Goal: Task Accomplishment & Management: Complete application form

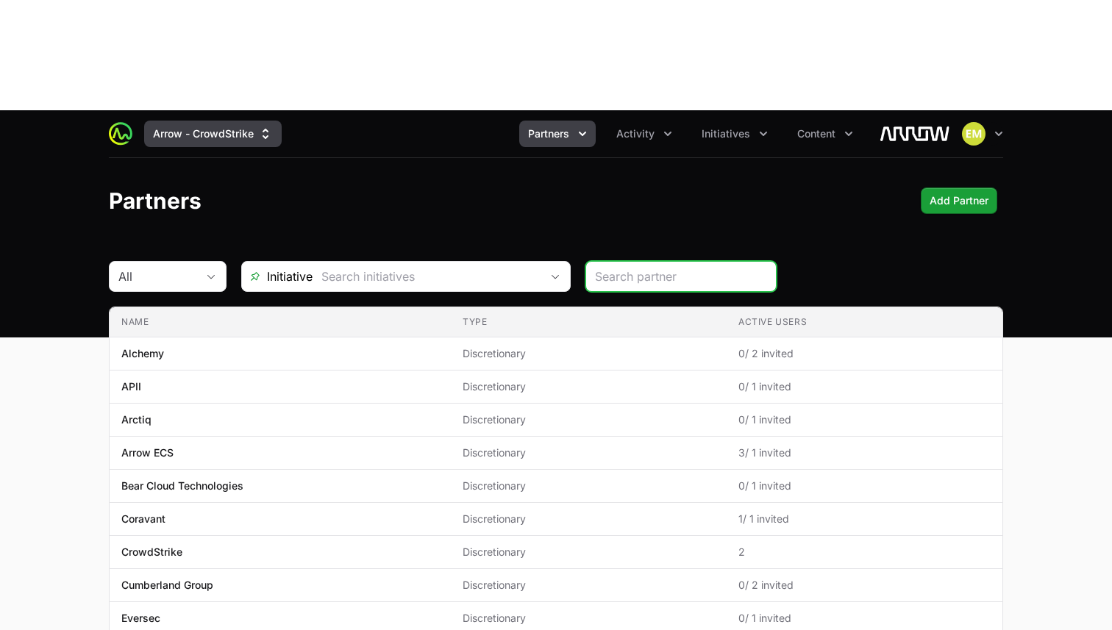
click at [263, 121] on button "Arrow - CrowdStrike" at bounding box center [212, 134] width 137 height 26
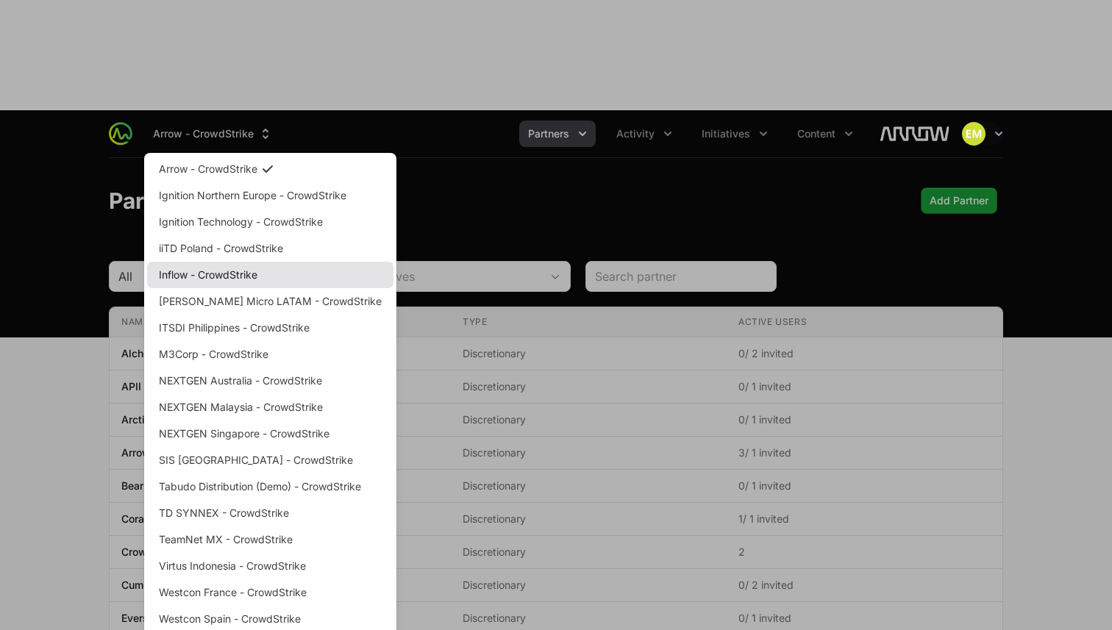
click at [210, 262] on link "Inflow - CrowdStrike" at bounding box center [270, 275] width 246 height 26
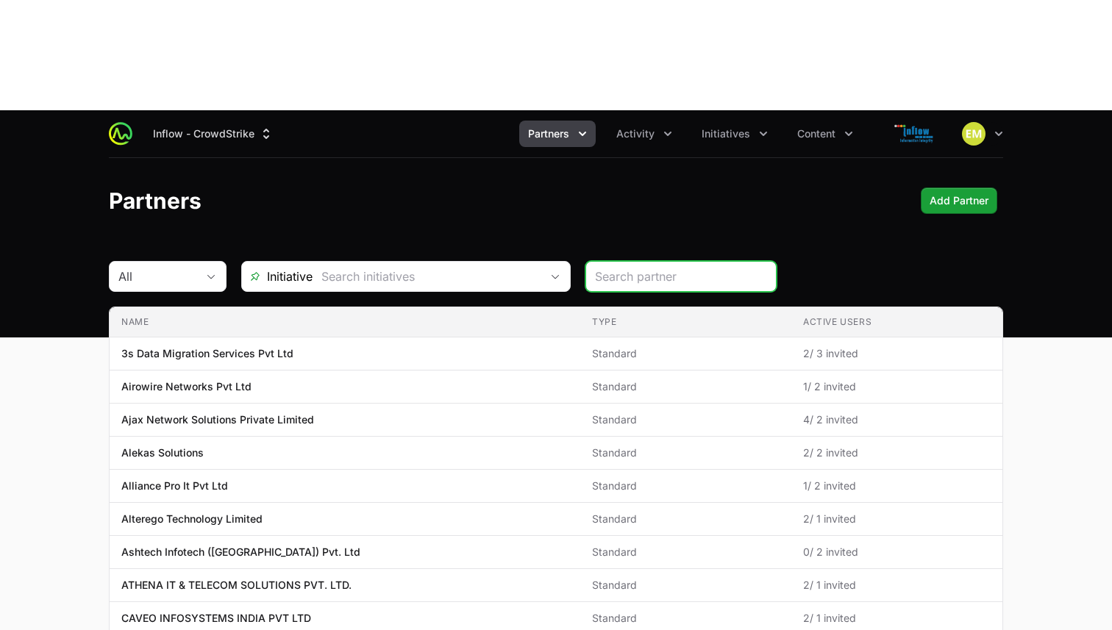
click at [557, 121] on button "Partners" at bounding box center [557, 134] width 76 height 26
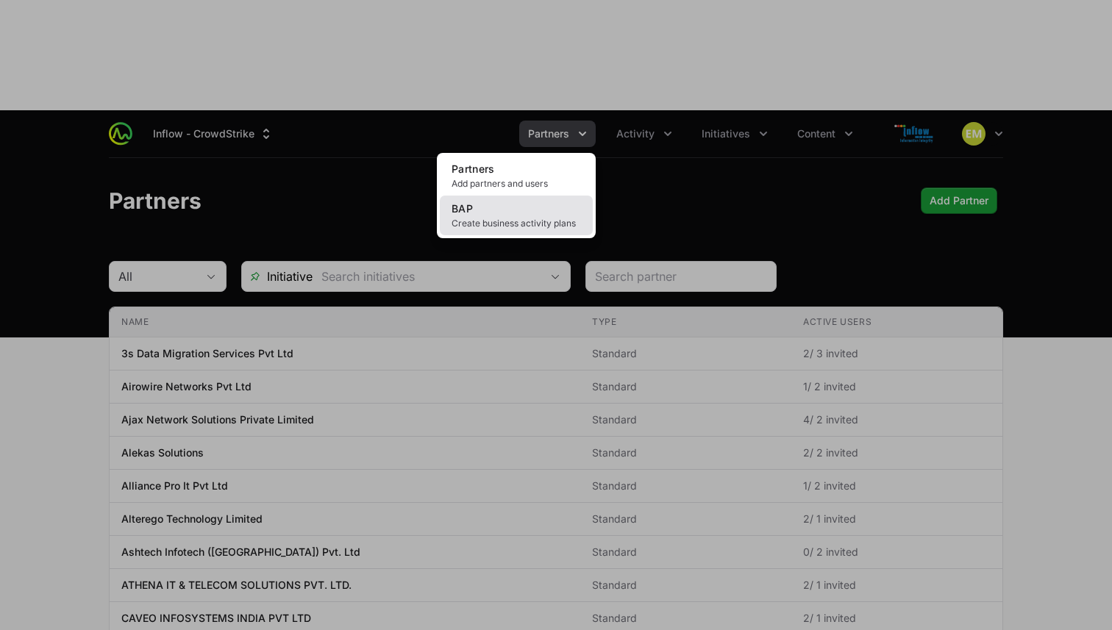
click at [503, 196] on link "BAP Create business activity plans" at bounding box center [516, 216] width 153 height 40
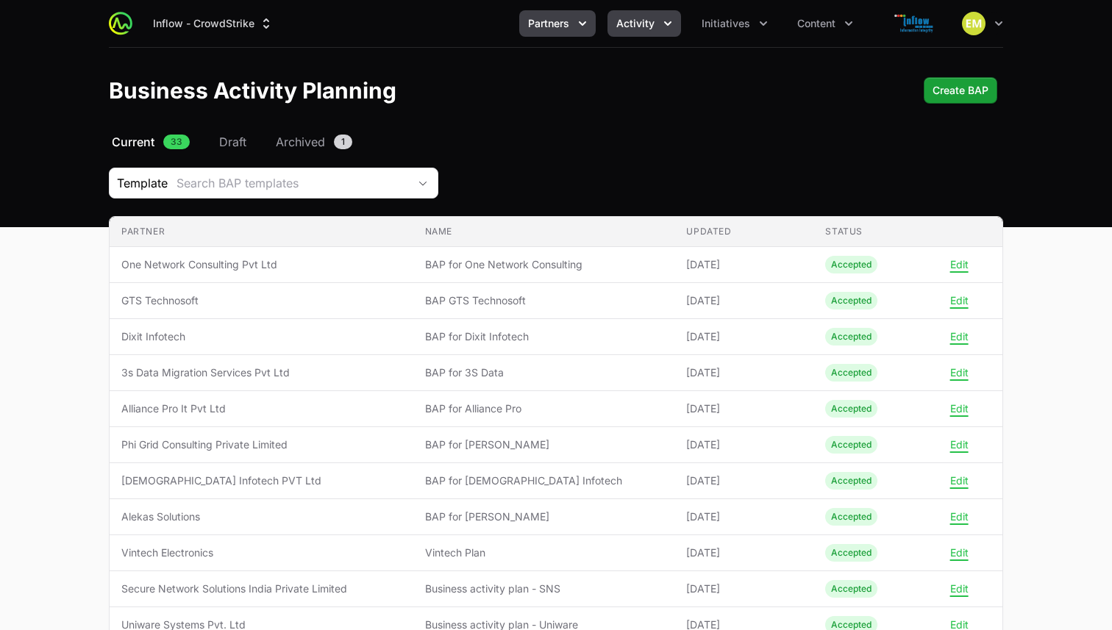
click at [632, 15] on button "Activity" at bounding box center [644, 23] width 74 height 26
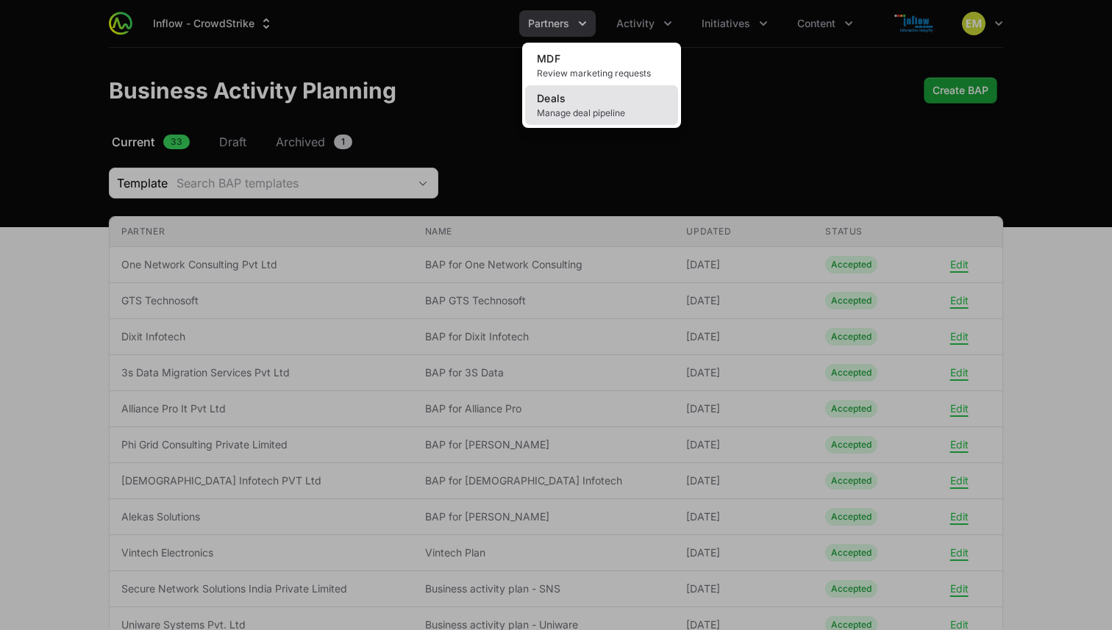
click at [570, 100] on link "Deals Manage deal pipeline" at bounding box center [601, 105] width 153 height 40
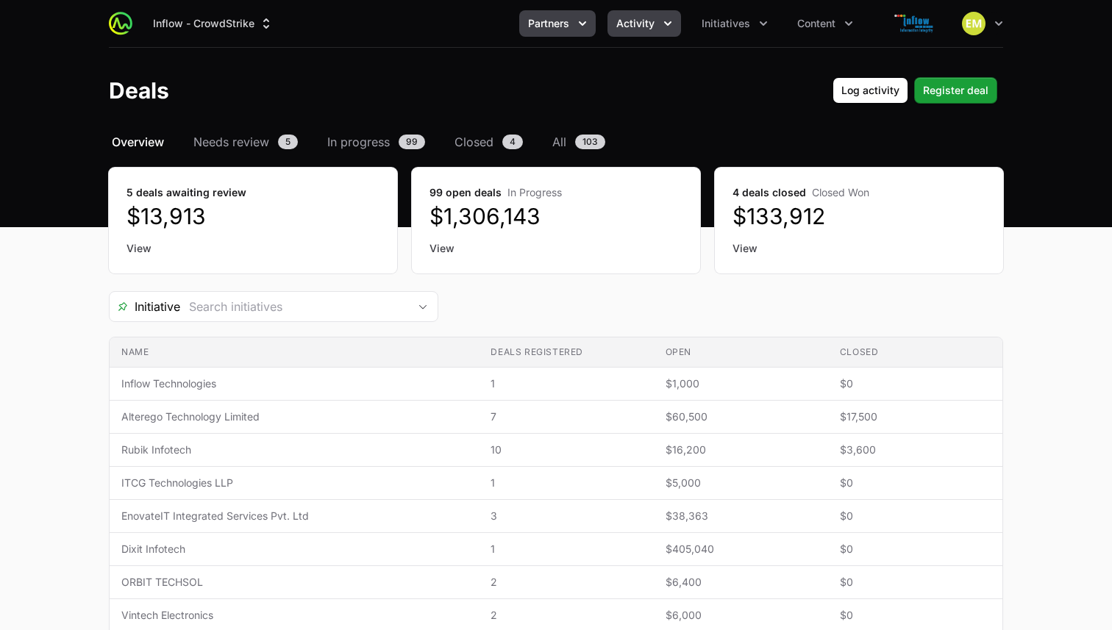
click at [556, 28] on span "Partners" at bounding box center [548, 23] width 41 height 15
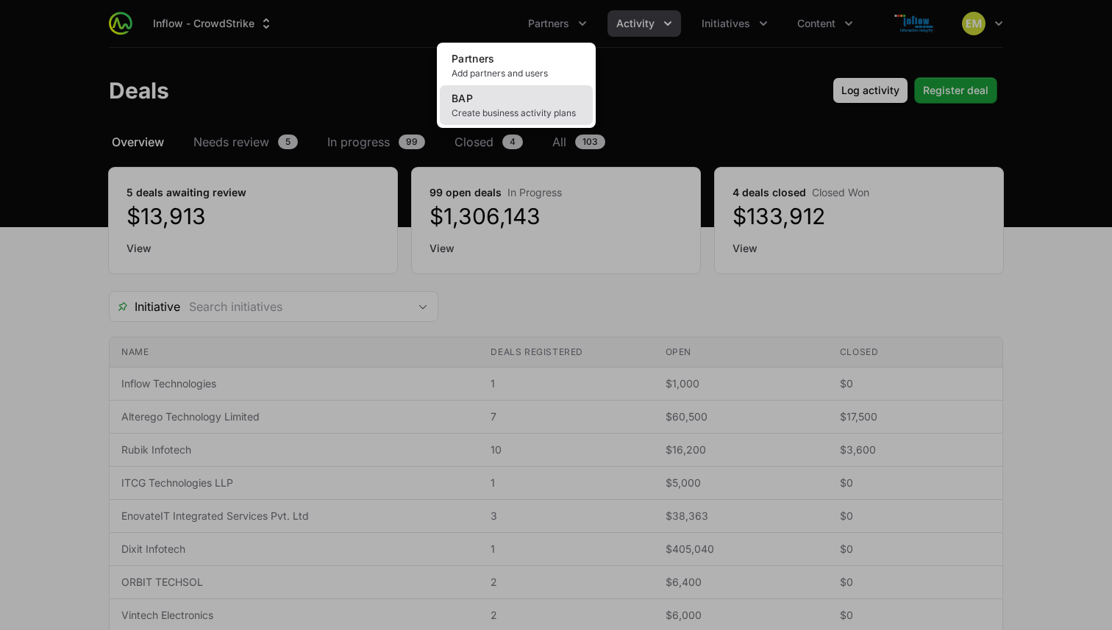
click at [493, 111] on span "Create business activity plans" at bounding box center [515, 113] width 129 height 12
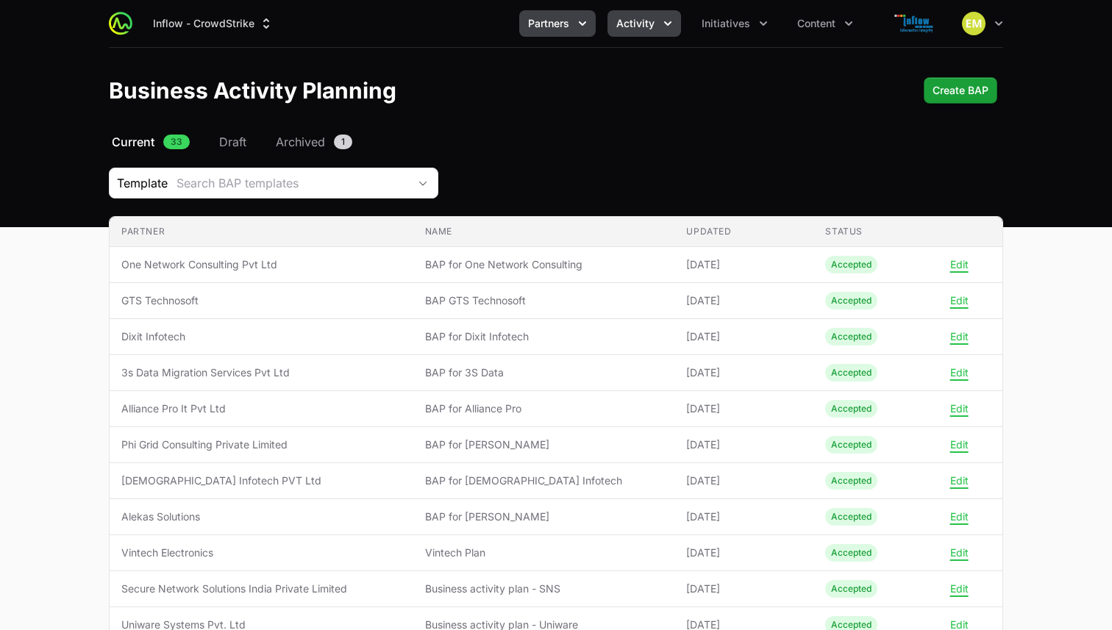
click at [642, 32] on button "Activity" at bounding box center [644, 23] width 74 height 26
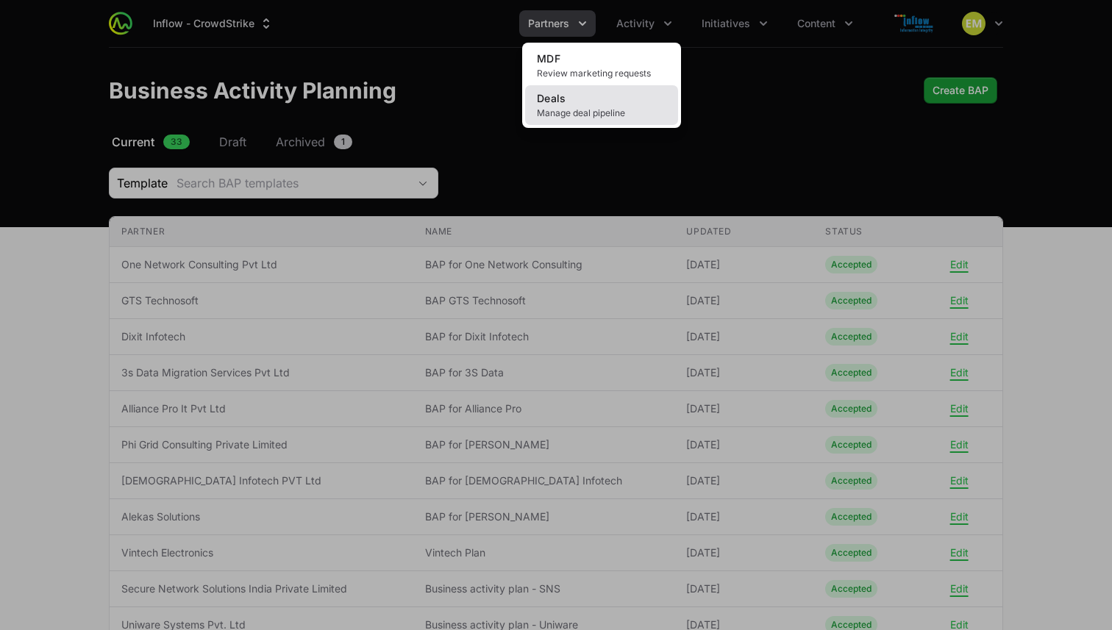
click at [600, 113] on span "Manage deal pipeline" at bounding box center [601, 113] width 129 height 12
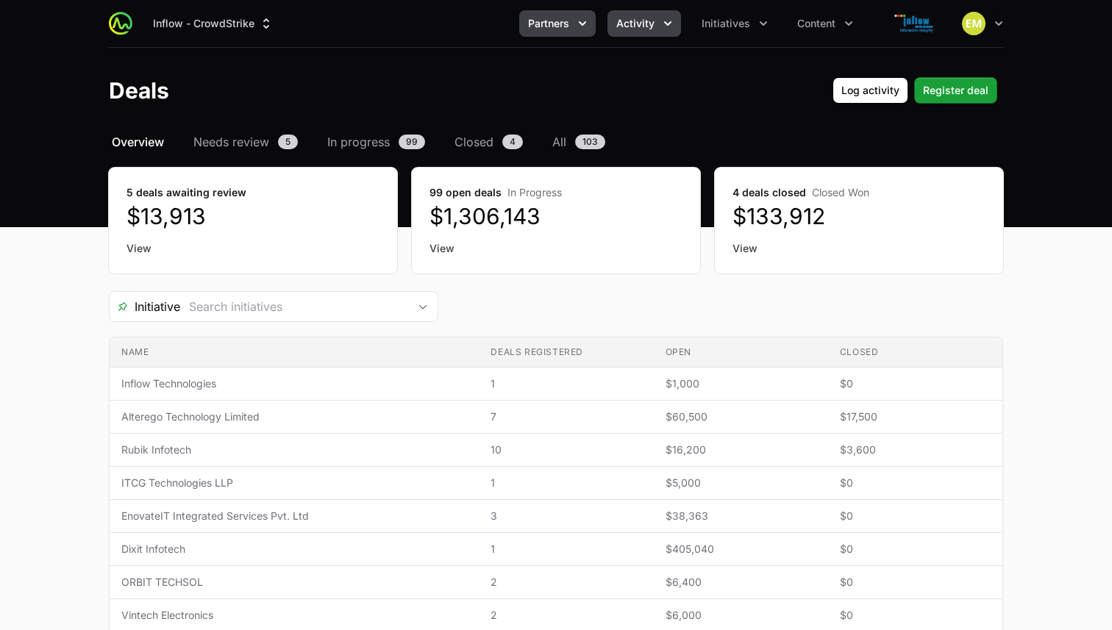
click at [561, 25] on span "Partners" at bounding box center [548, 23] width 41 height 15
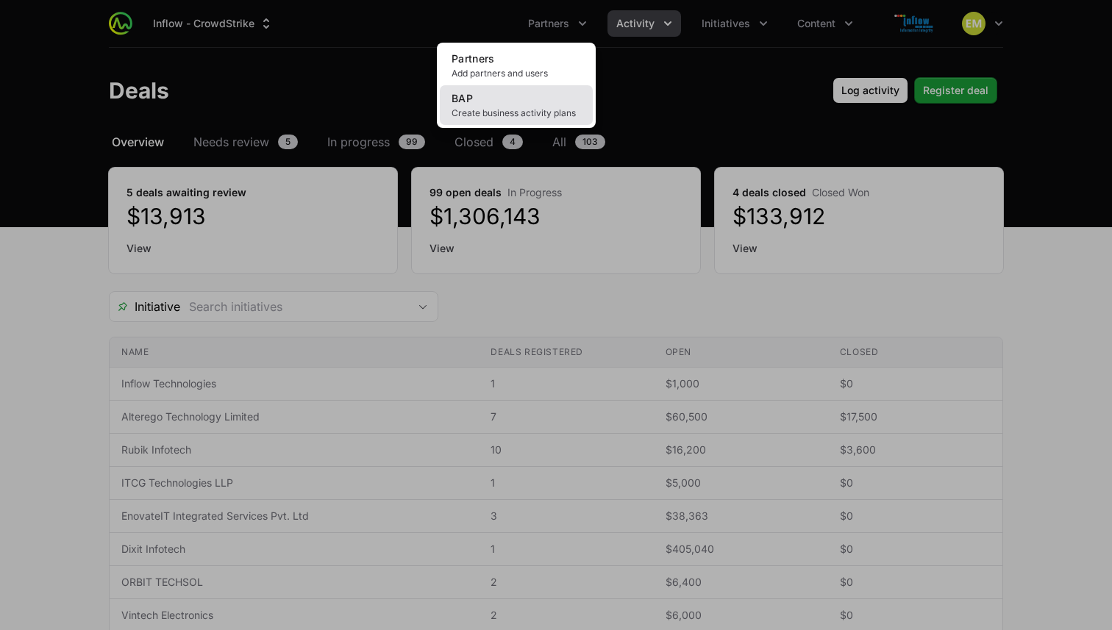
click at [493, 104] on link "BAP Create business activity plans" at bounding box center [516, 105] width 153 height 40
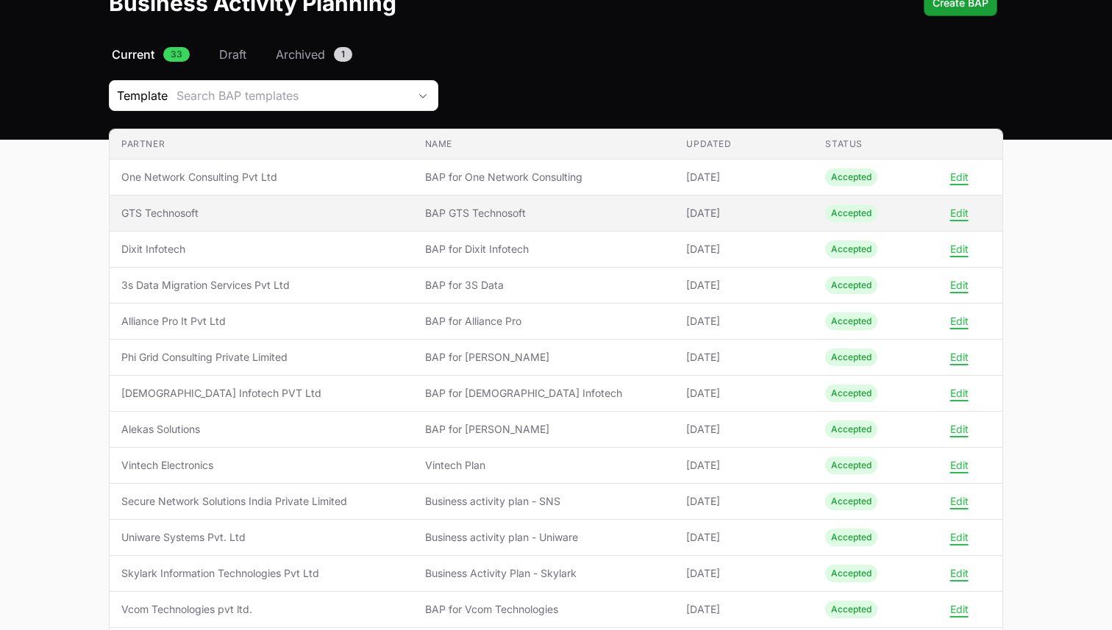
scroll to position [116, 0]
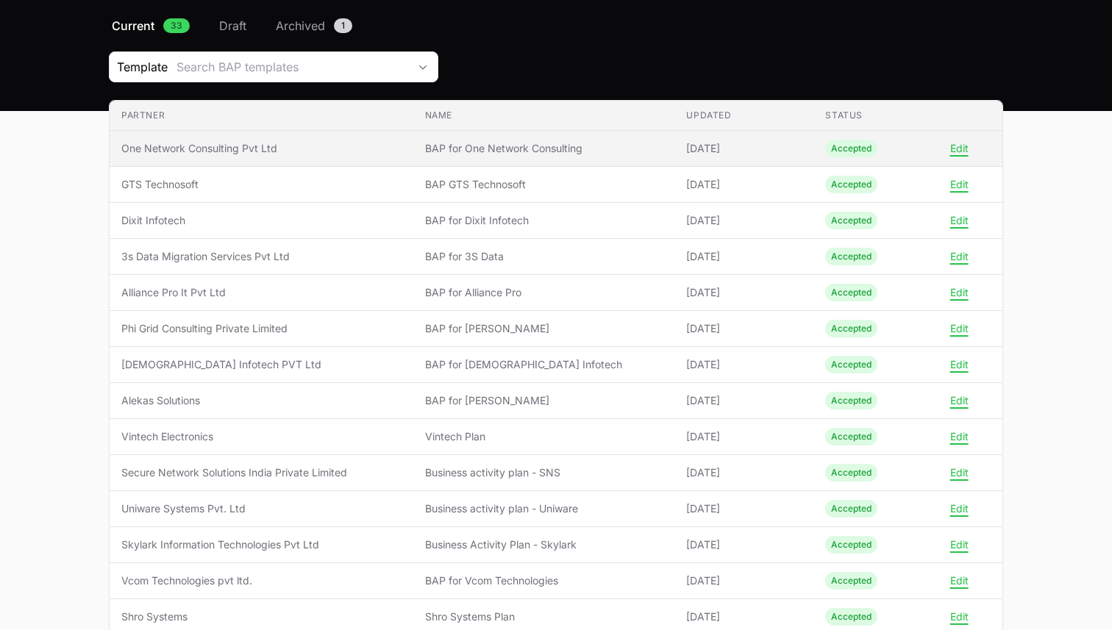
click at [458, 152] on span "BAP for One Network Consulting" at bounding box center [544, 148] width 238 height 15
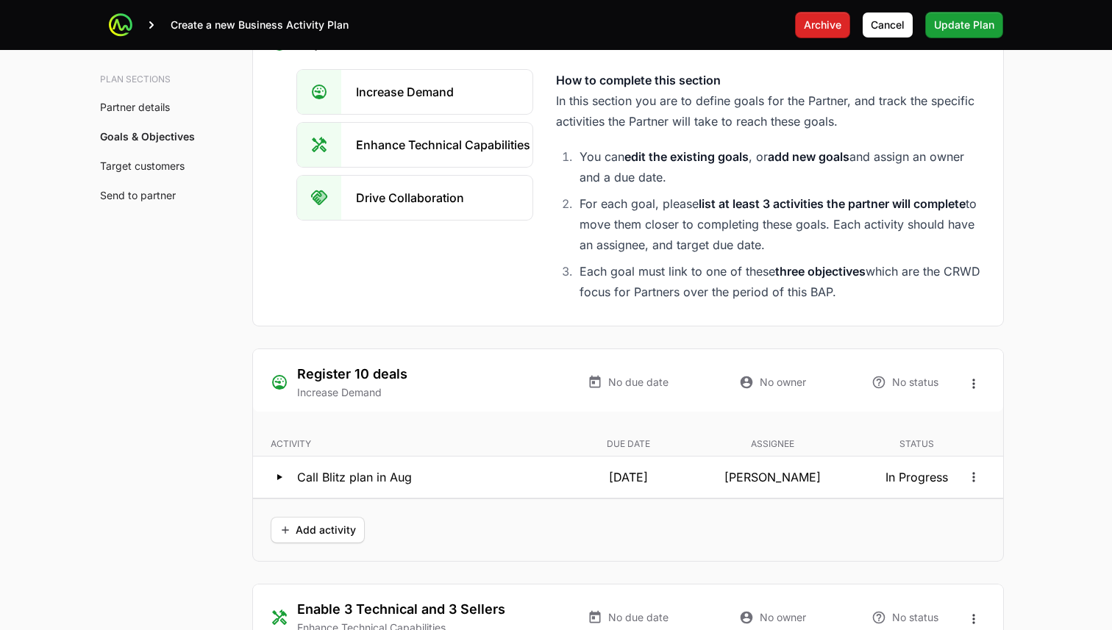
scroll to position [2526, 0]
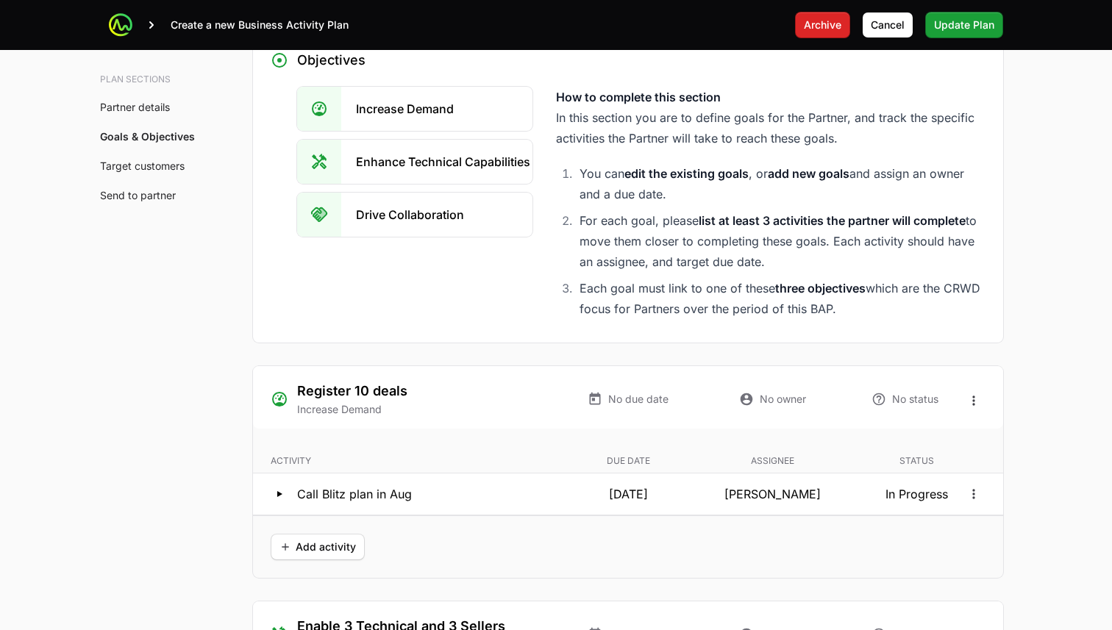
drag, startPoint x: 668, startPoint y: 190, endPoint x: 582, endPoint y: 173, distance: 87.7
click at [582, 173] on li "You can edit the existing goals , or add new goals and assign an owner and a du…" at bounding box center [780, 183] width 410 height 41
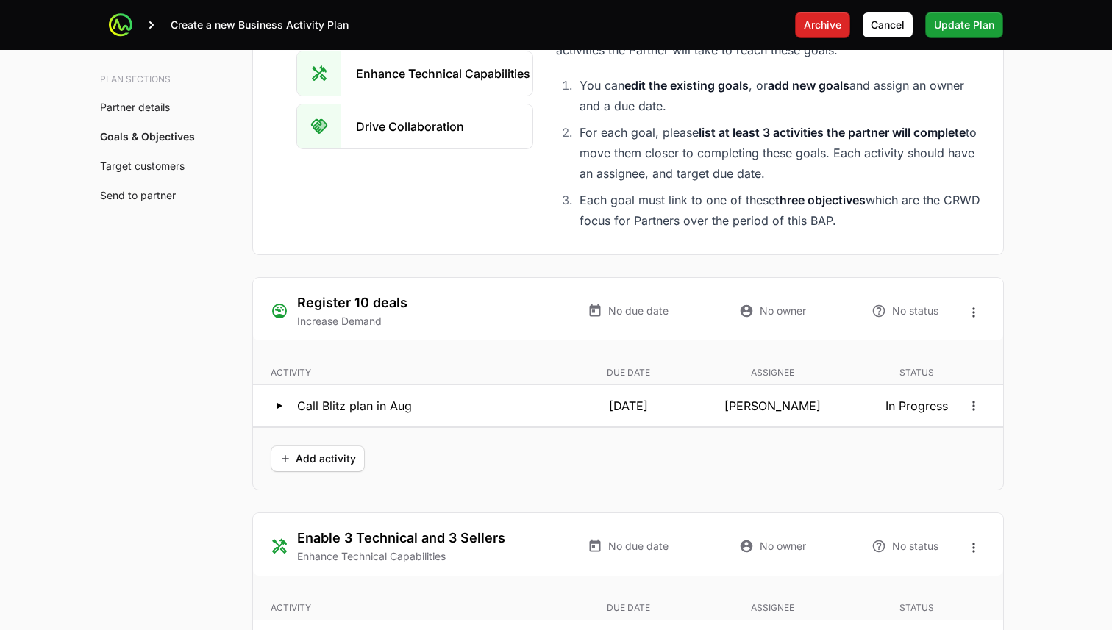
scroll to position [2619, 0]
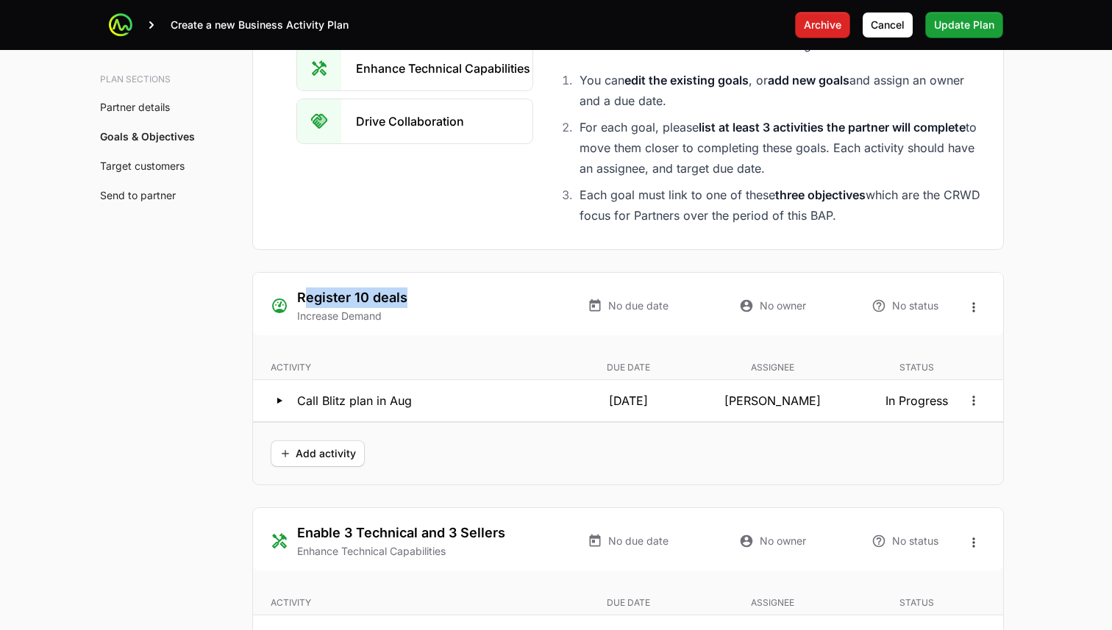
drag, startPoint x: 411, startPoint y: 293, endPoint x: 308, endPoint y: 293, distance: 102.9
click at [308, 293] on div "Register 10 deals Increase Demand" at bounding box center [412, 305] width 282 height 36
click at [965, 302] on button "Open options" at bounding box center [974, 308] width 24 height 24
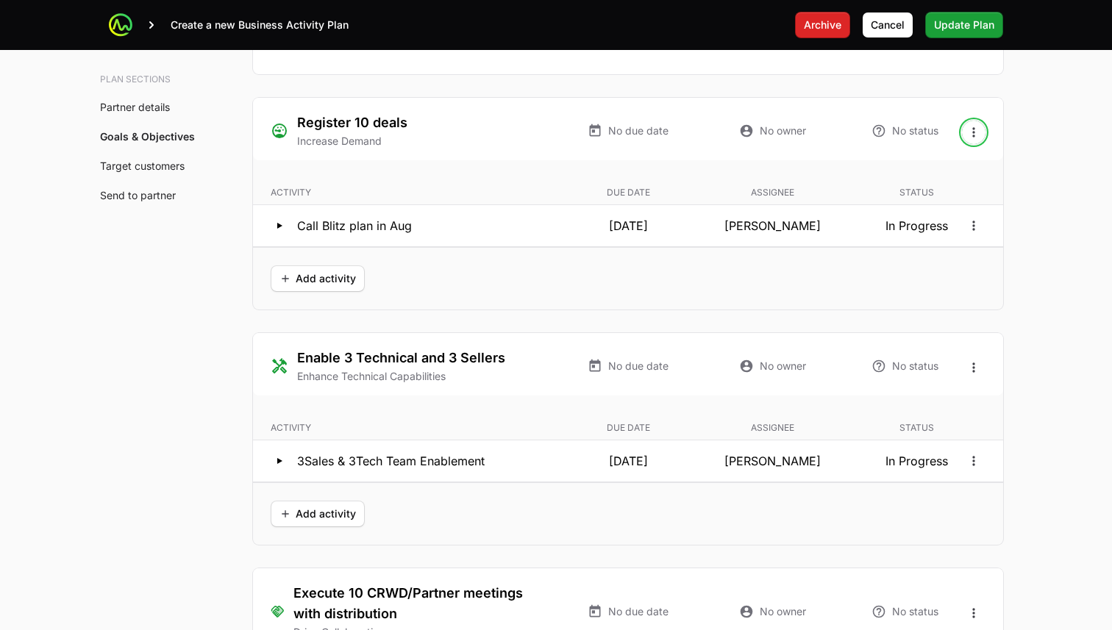
scroll to position [2791, 0]
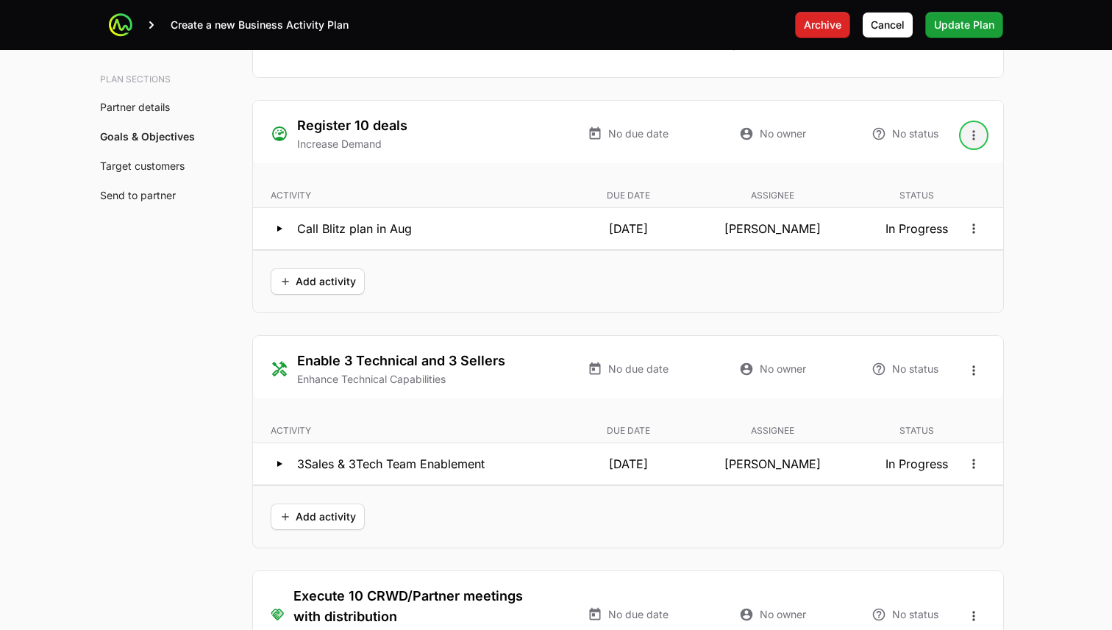
click at [971, 137] on icon "Open options" at bounding box center [973, 135] width 15 height 15
click at [948, 174] on div "Edit" at bounding box center [973, 167] width 154 height 26
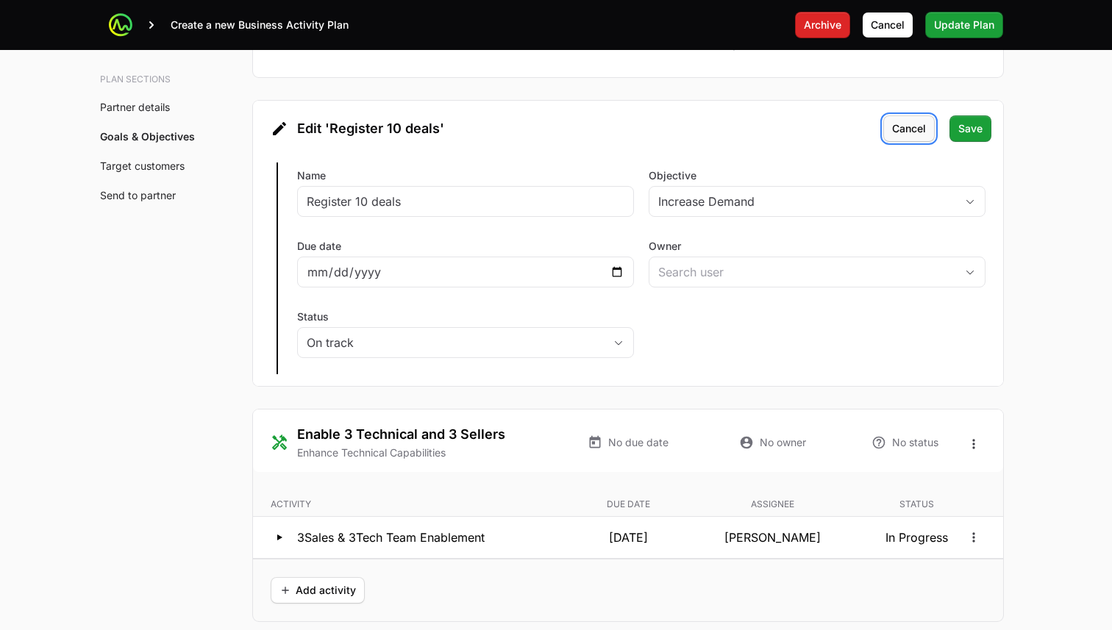
click at [901, 126] on span "Cancel" at bounding box center [909, 129] width 34 height 18
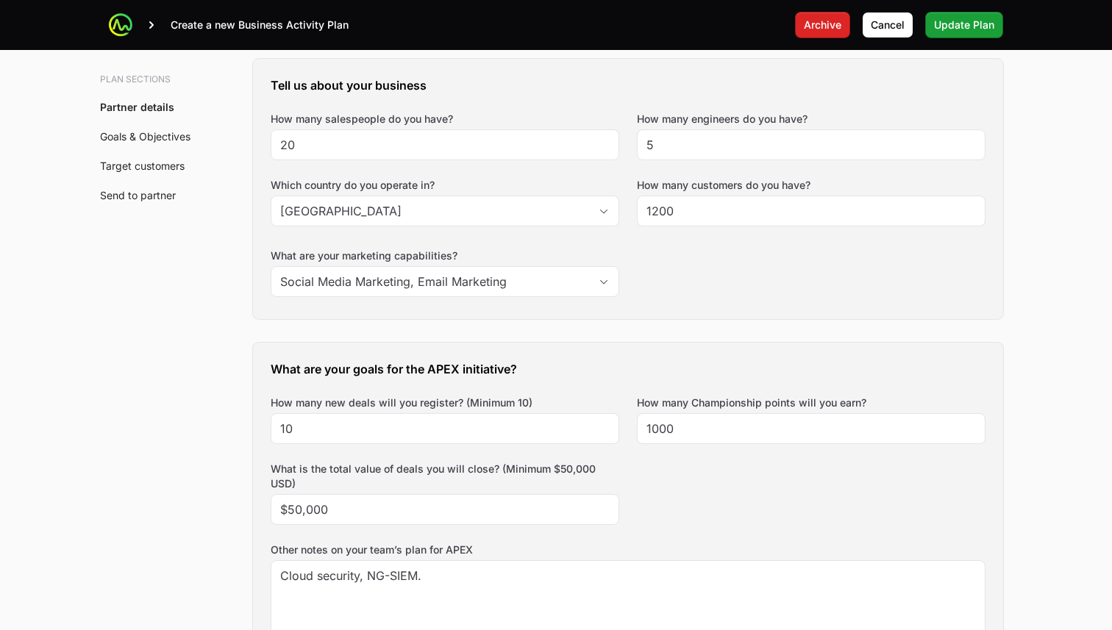
scroll to position [0, 0]
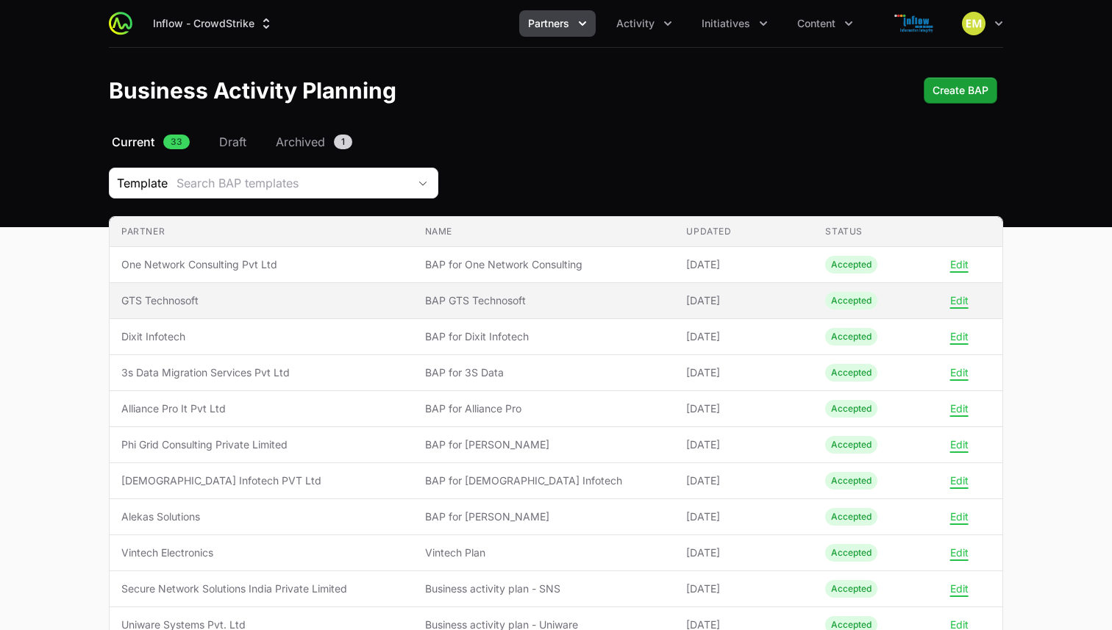
click at [432, 301] on span "BAP GTS Technosoft" at bounding box center [544, 300] width 238 height 15
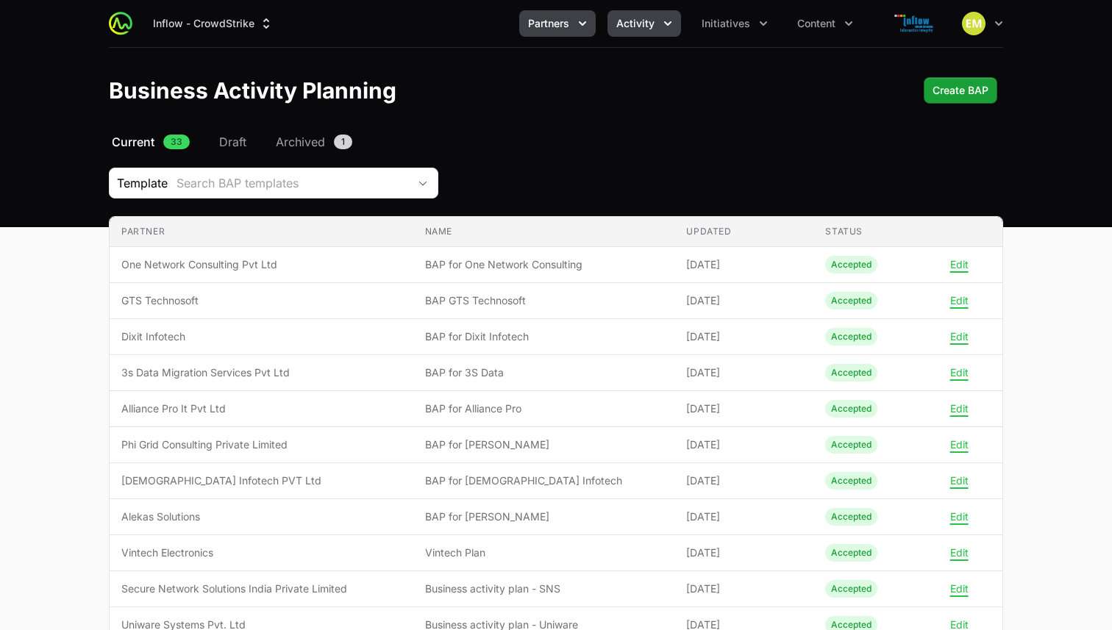
click at [625, 29] on span "Activity" at bounding box center [635, 23] width 38 height 15
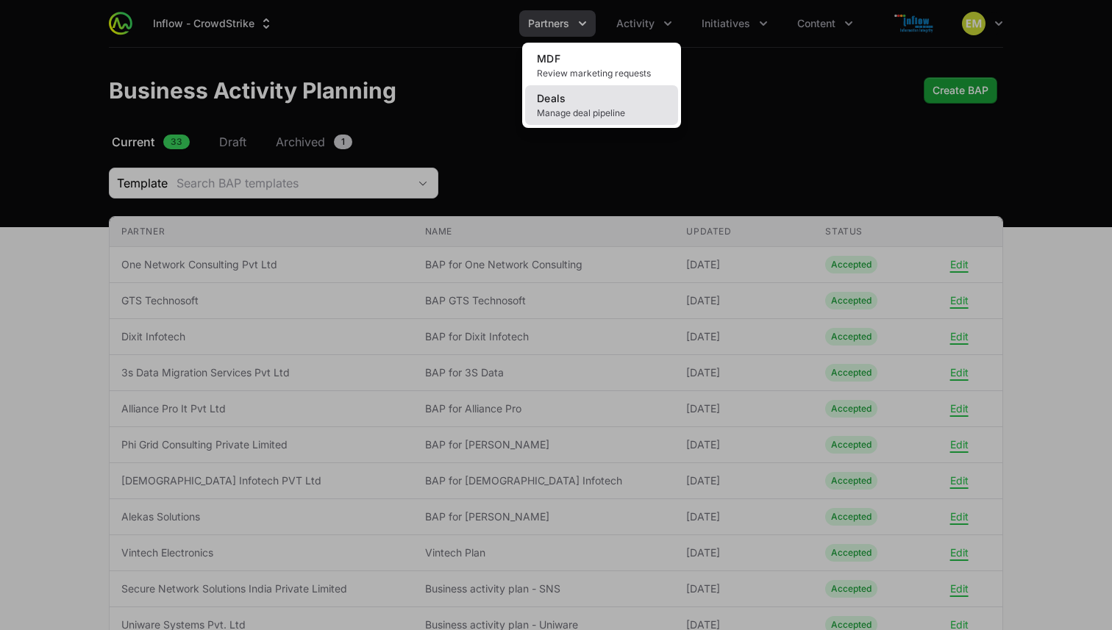
click at [543, 114] on span "Manage deal pipeline" at bounding box center [601, 113] width 129 height 12
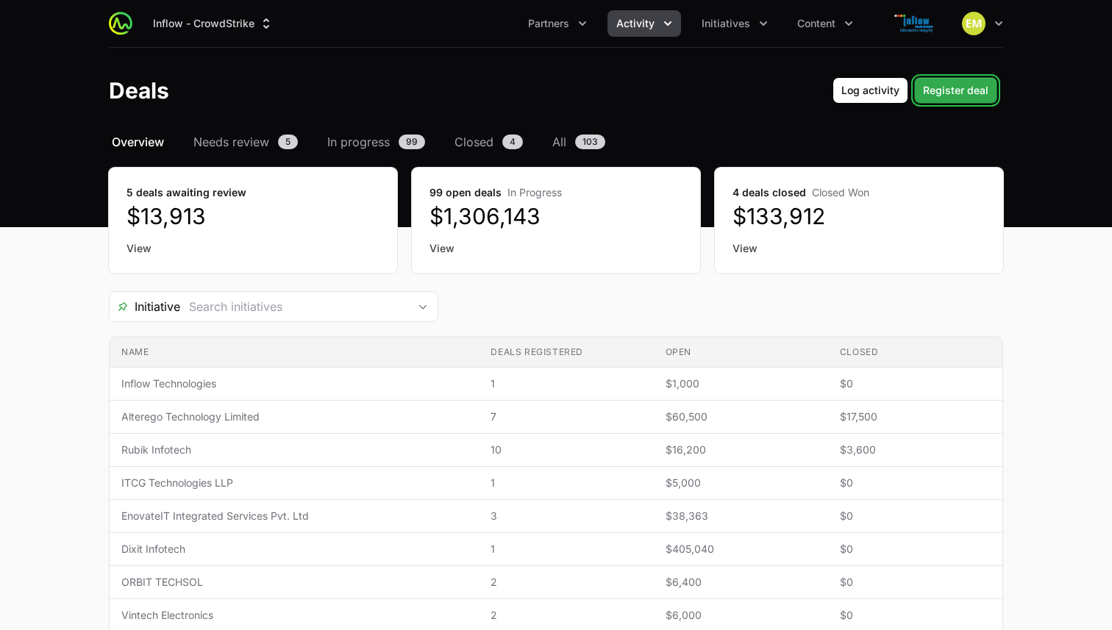
click at [951, 87] on span "Register deal" at bounding box center [955, 91] width 65 height 18
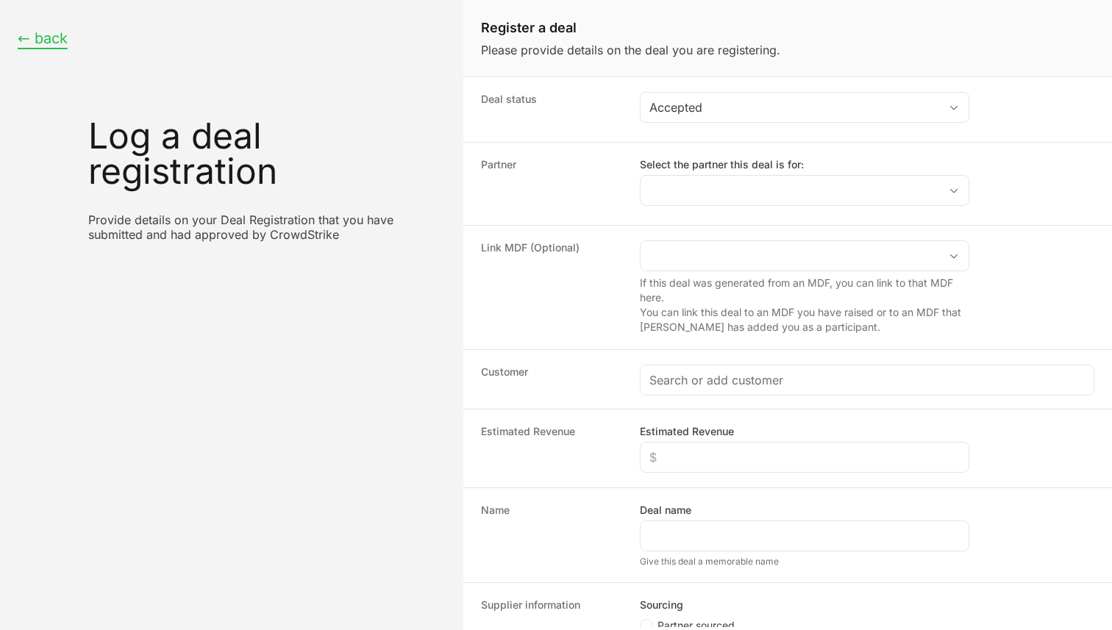
click at [54, 43] on button "← back" at bounding box center [43, 38] width 50 height 18
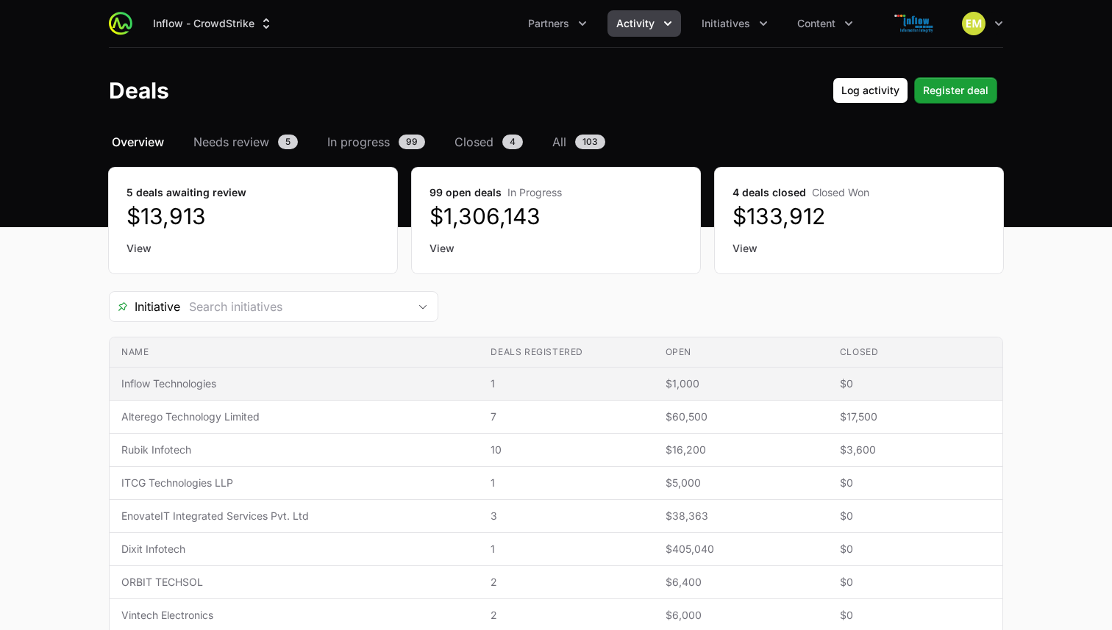
click at [298, 387] on span "Inflow Technologies" at bounding box center [294, 383] width 346 height 15
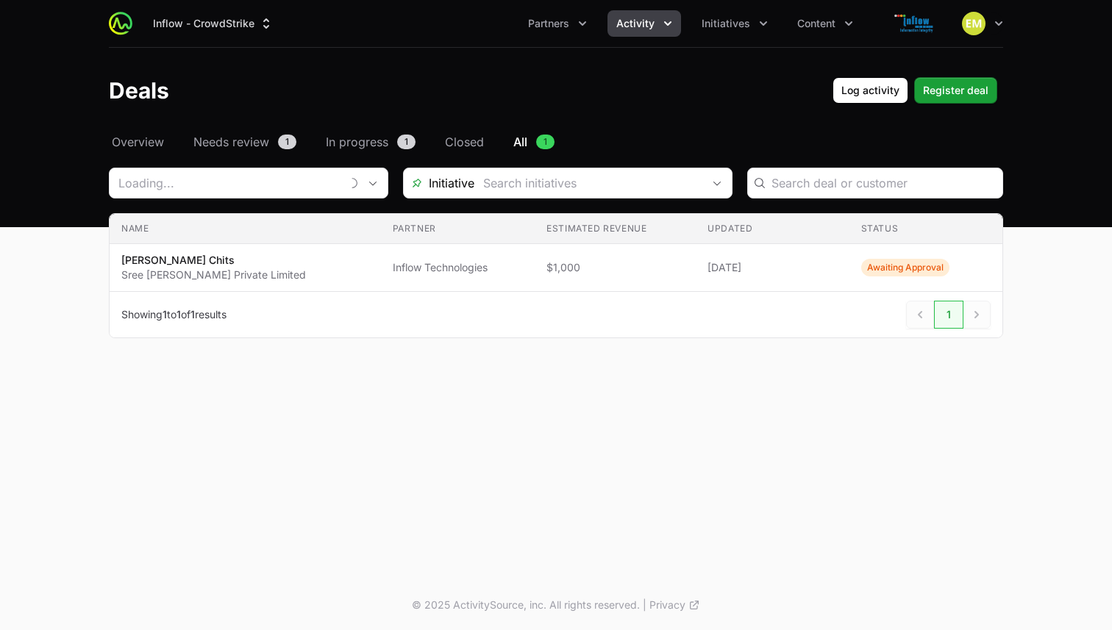
type input "Inflow Technologies"
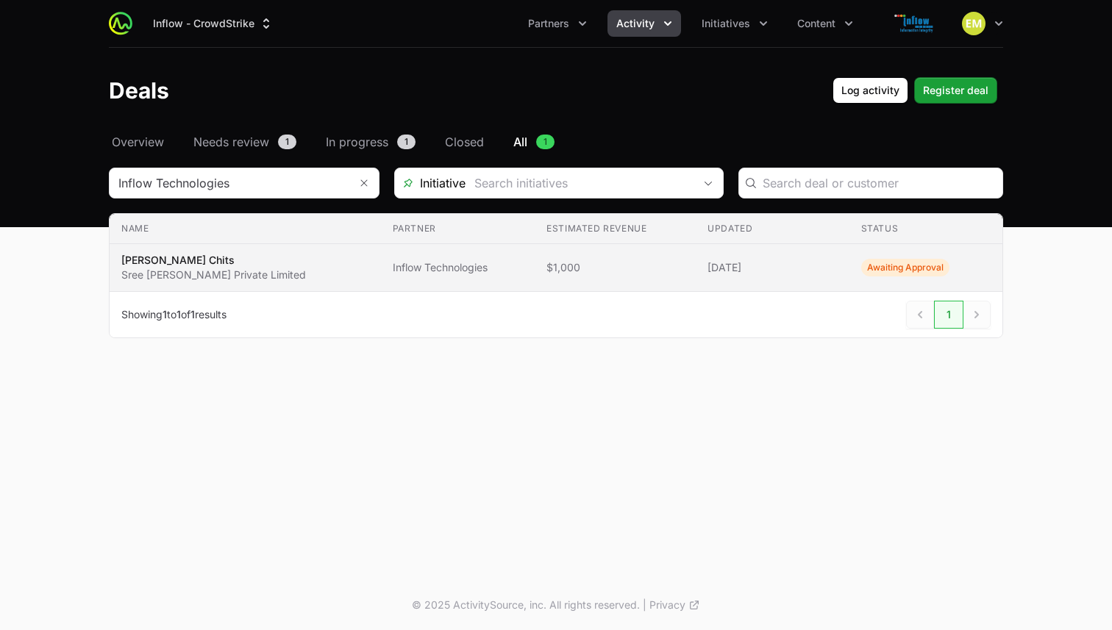
click at [335, 266] on span "[PERSON_NAME] [PERSON_NAME] Private Limited" at bounding box center [245, 267] width 248 height 29
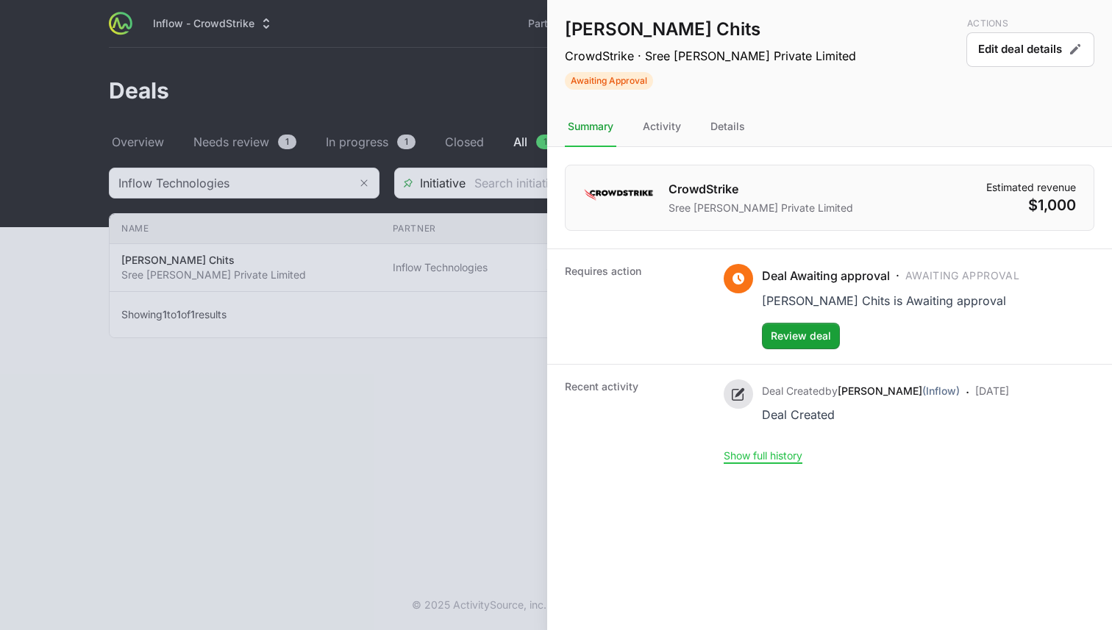
click at [379, 365] on div at bounding box center [556, 315] width 1112 height 630
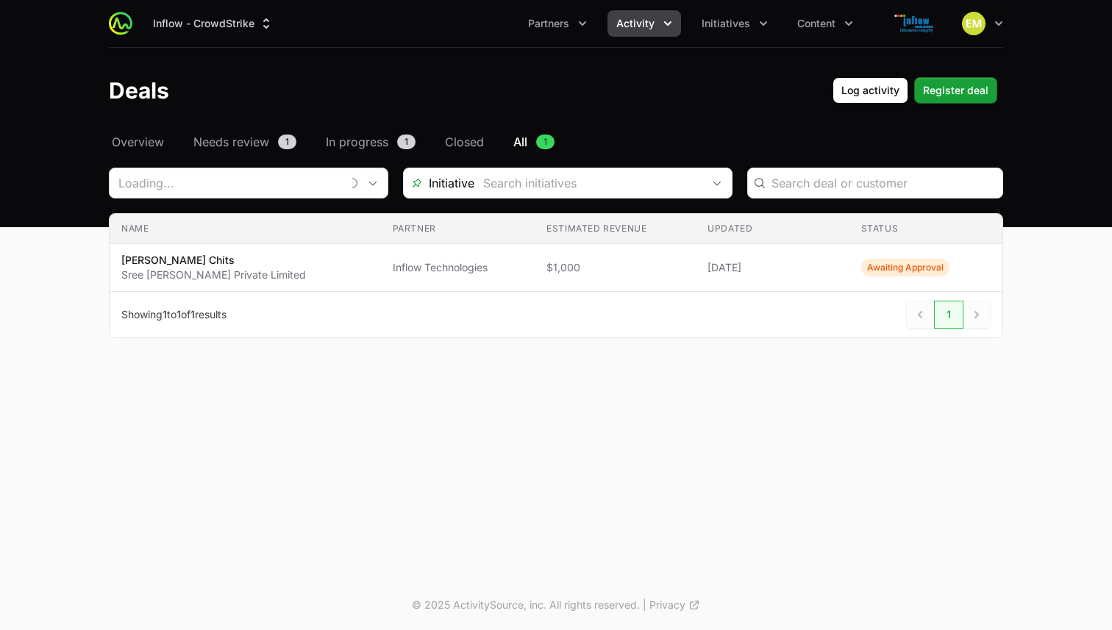
type input "Inflow Technologies"
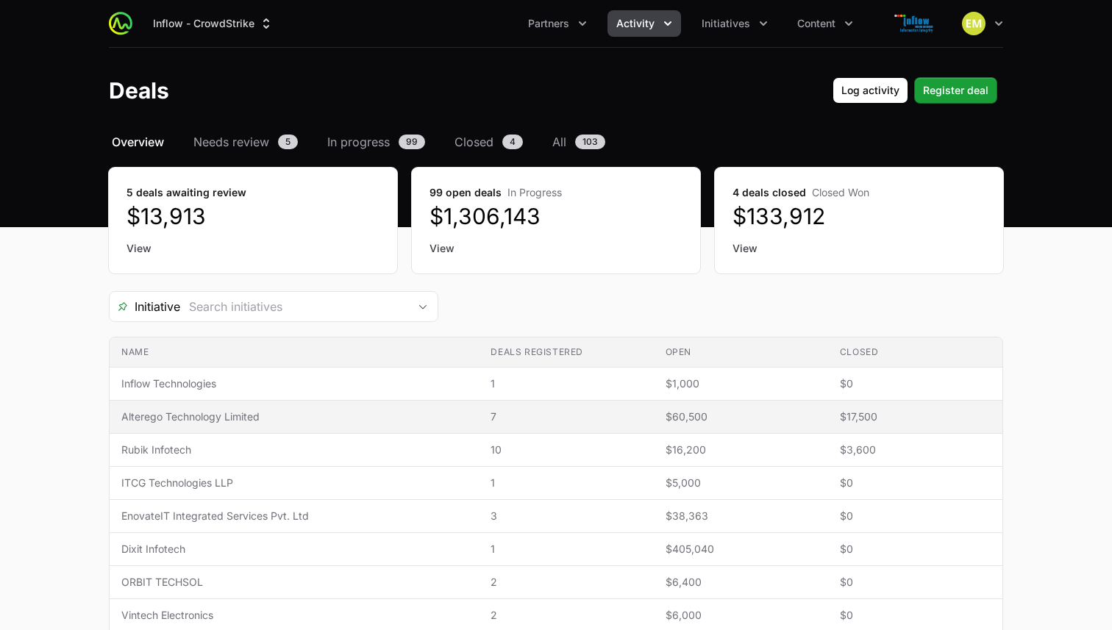
click at [233, 415] on span "Alterego Technology Limited" at bounding box center [294, 416] width 346 height 15
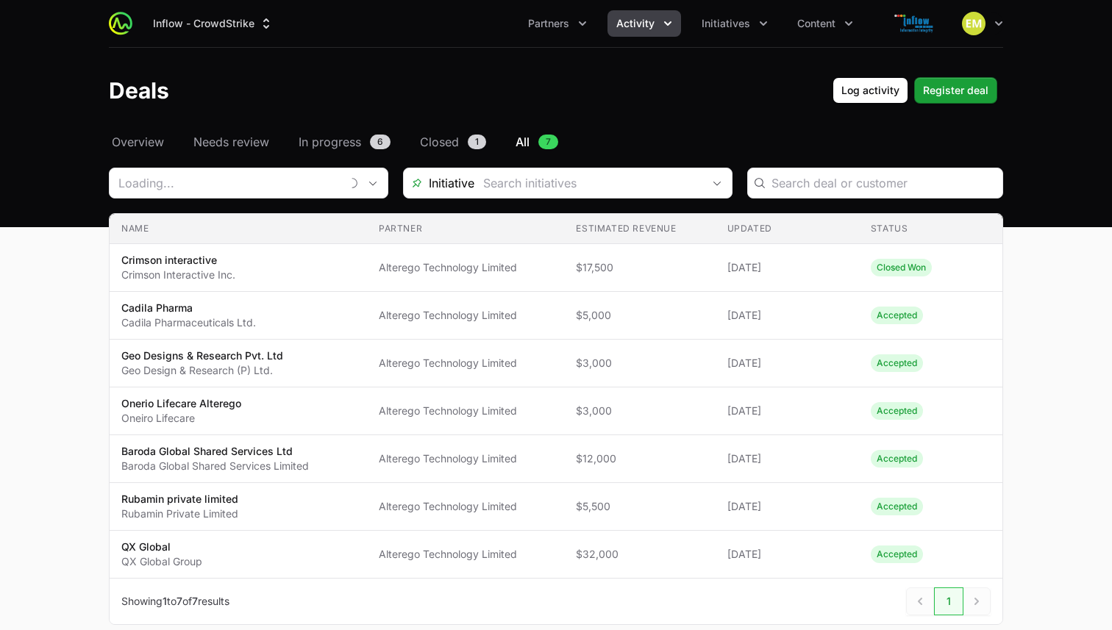
type input "Alterego Technology Limited"
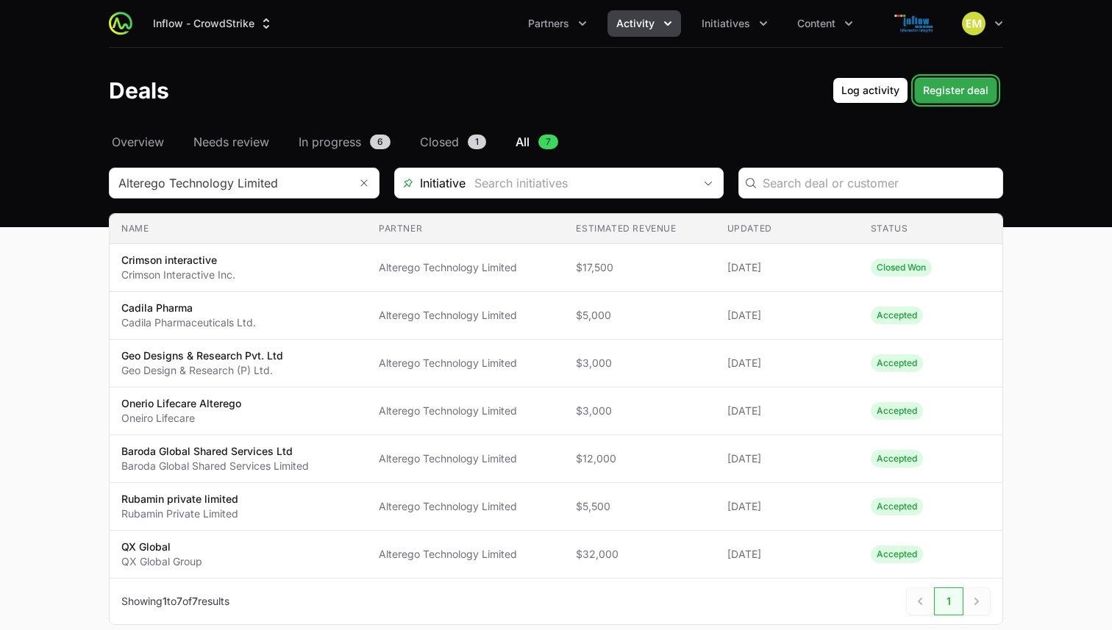
click at [934, 96] on span "Register deal" at bounding box center [955, 91] width 65 height 18
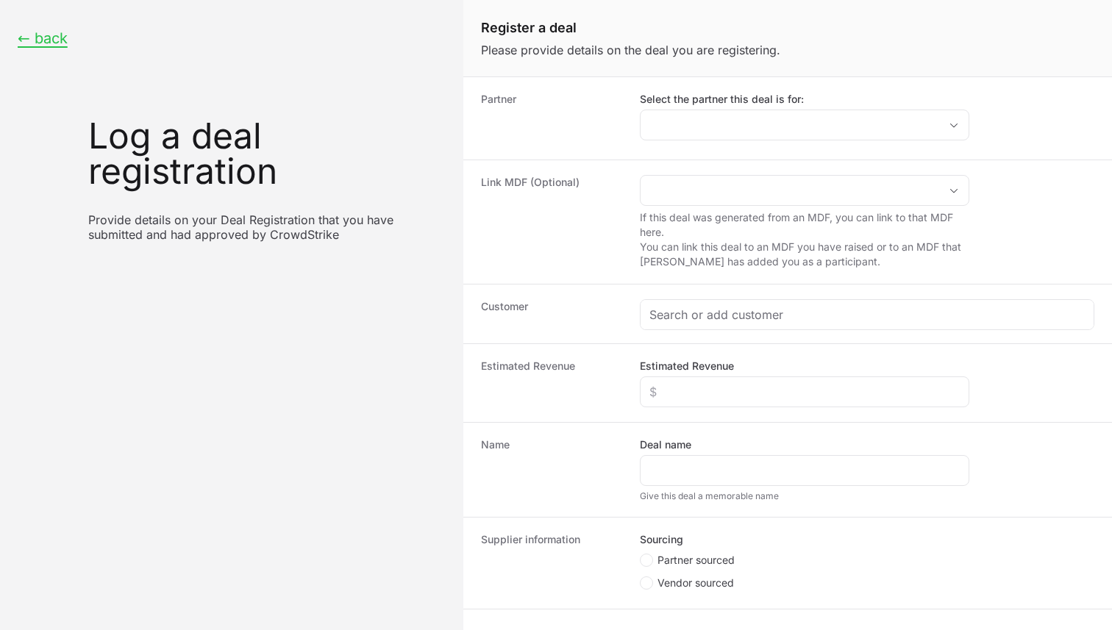
scroll to position [128, 0]
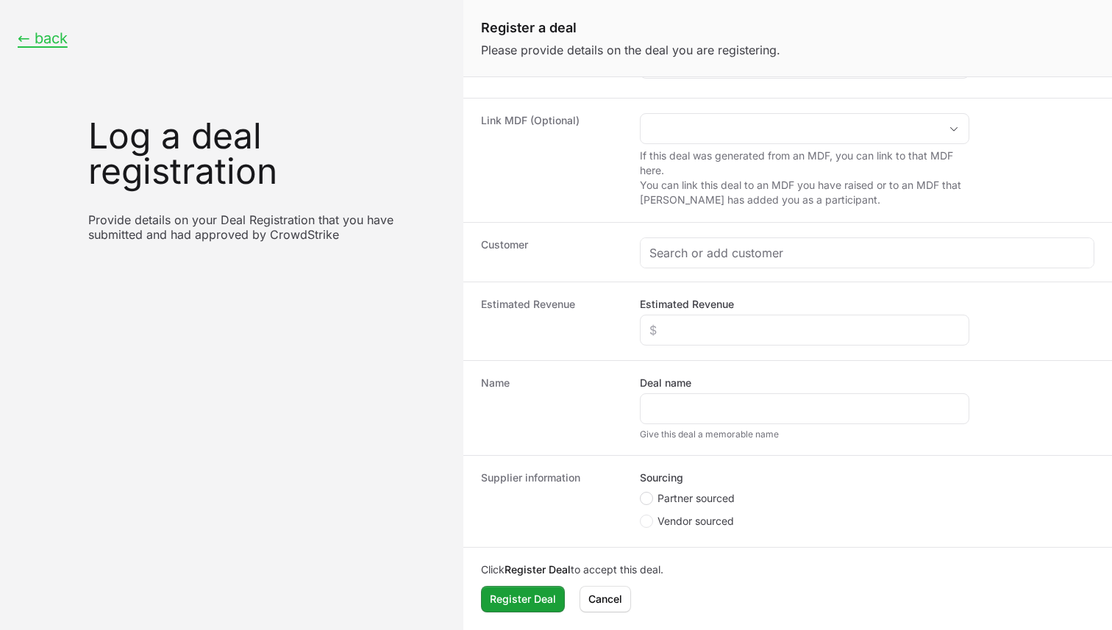
click at [647, 498] on circle "Create activity form" at bounding box center [646, 499] width 6 height 6
click at [641, 619] on input "Partner sourced" at bounding box center [640, 619] width 1 height 1
radio input "true"
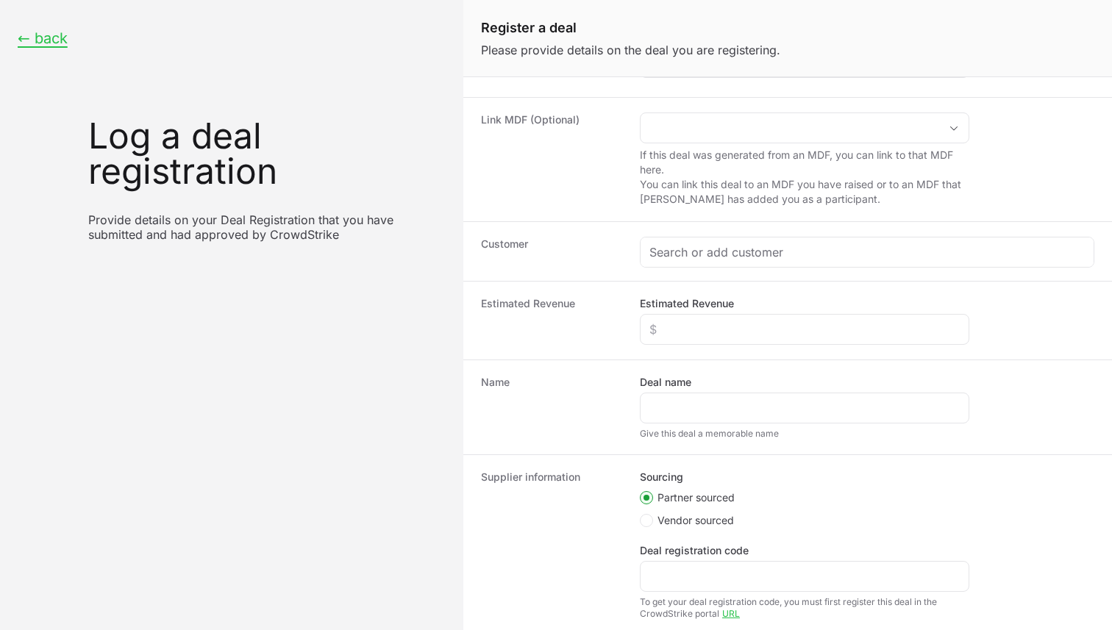
scroll to position [216, 0]
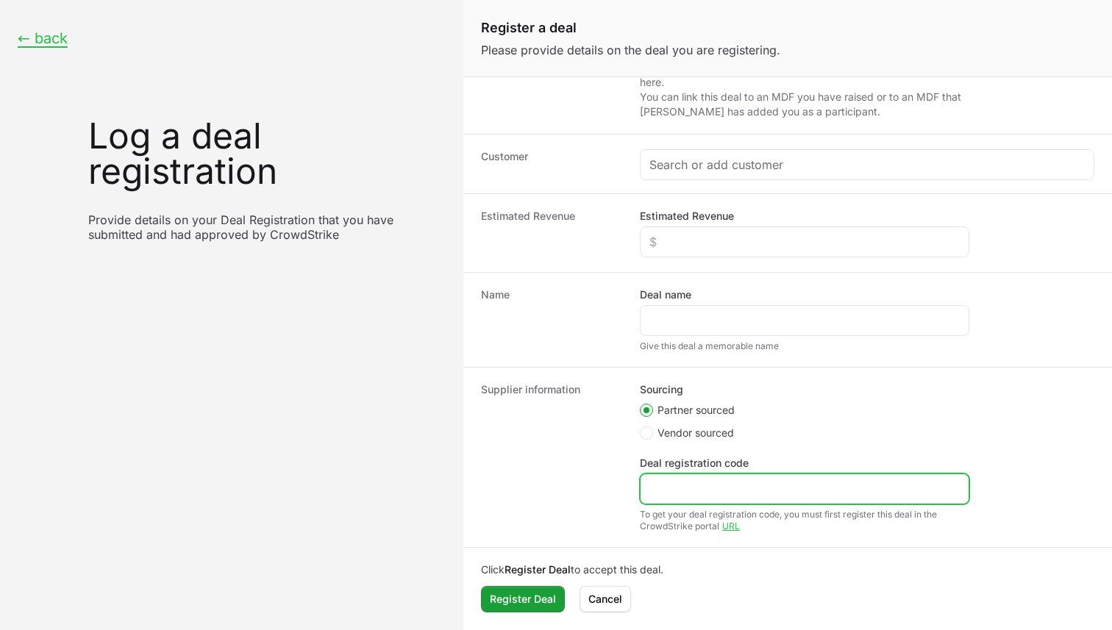
click at [671, 483] on input "Deal registration code" at bounding box center [804, 489] width 310 height 18
click at [684, 490] on input "Velcity Bundle" at bounding box center [804, 489] width 310 height 18
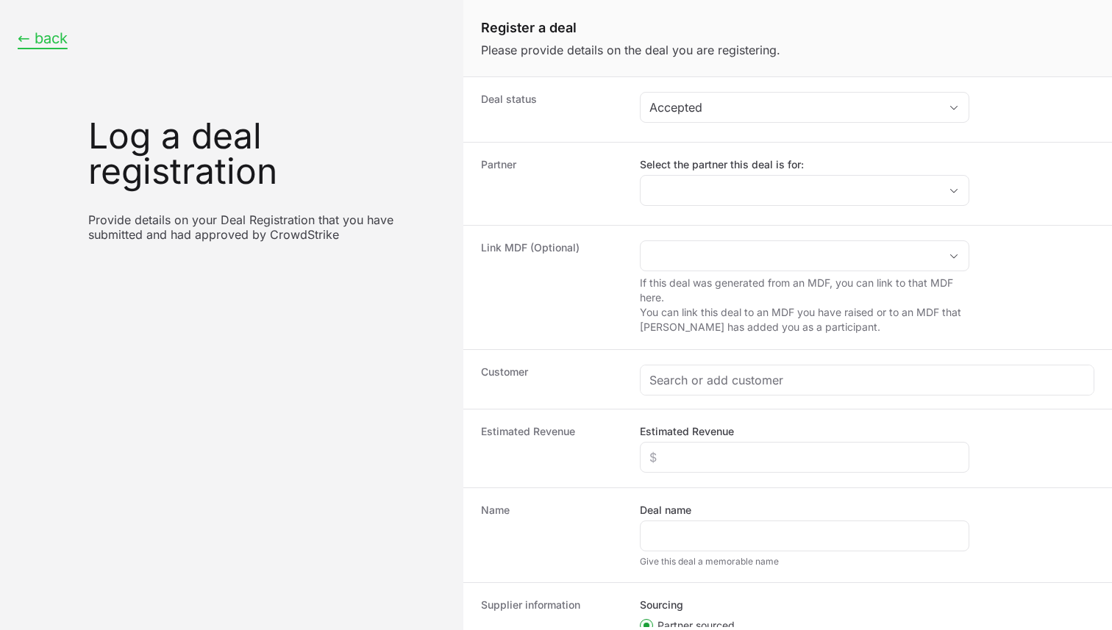
type input "Velocity Bundle"
click at [48, 40] on button "← back" at bounding box center [43, 38] width 50 height 18
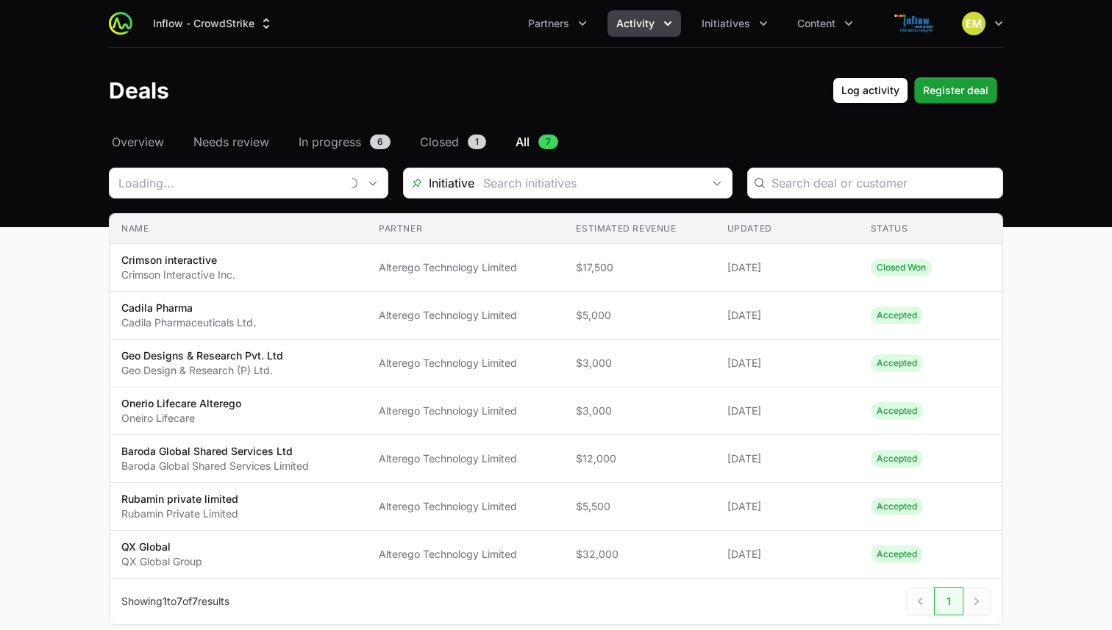
type input "Alterego Technology Limited"
click at [138, 144] on span "Overview" at bounding box center [138, 142] width 52 height 18
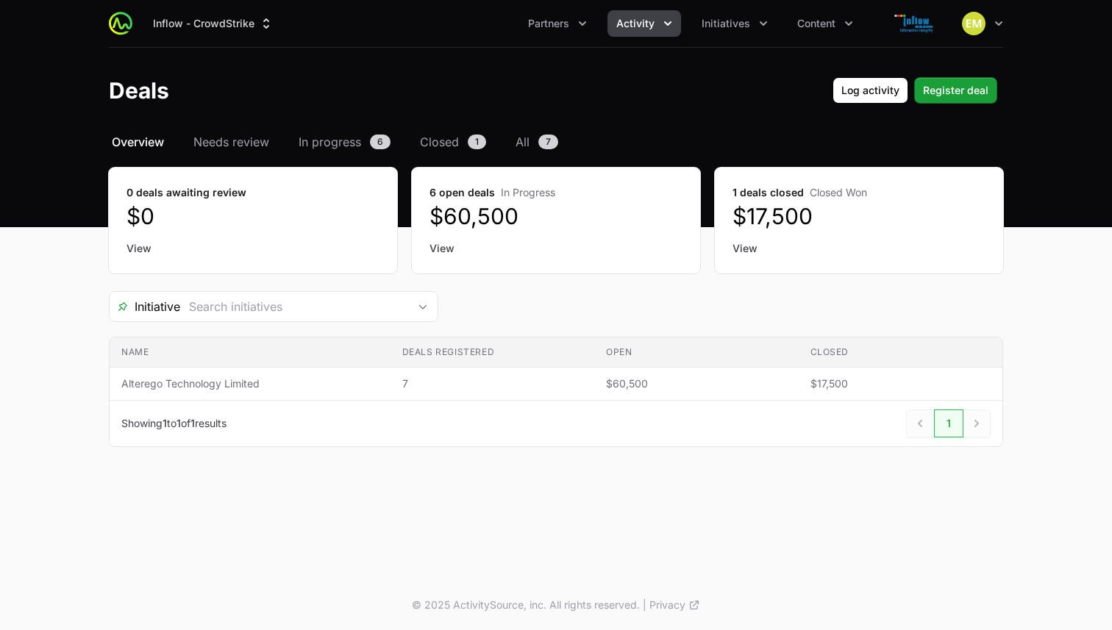
click at [631, 24] on span "Activity" at bounding box center [635, 23] width 38 height 15
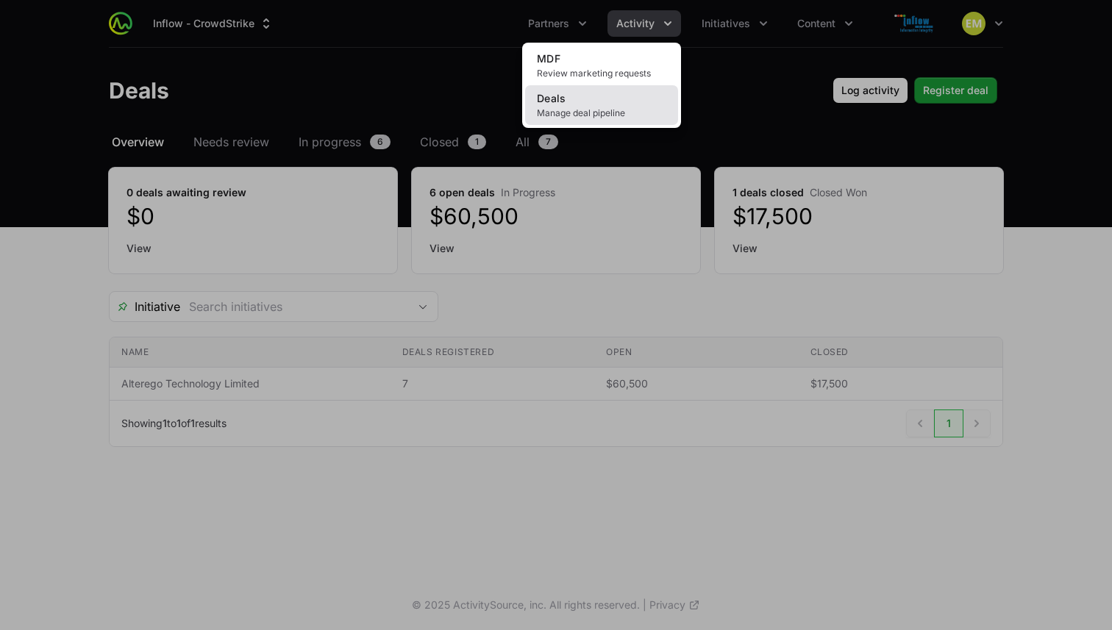
click at [582, 106] on link "Deals Manage deal pipeline" at bounding box center [601, 105] width 153 height 40
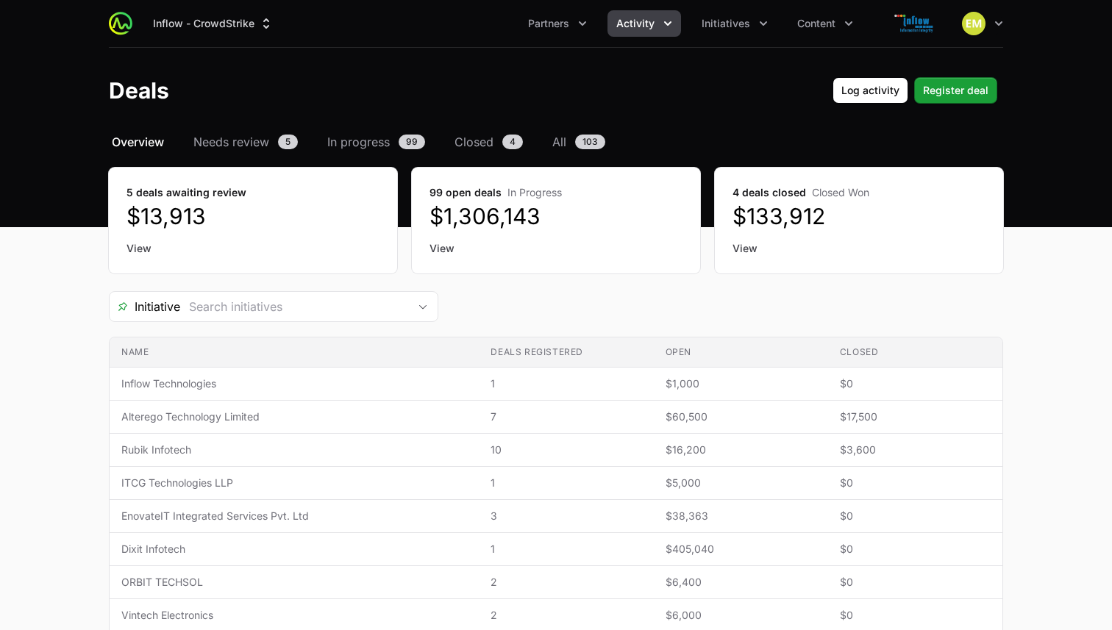
scroll to position [53, 0]
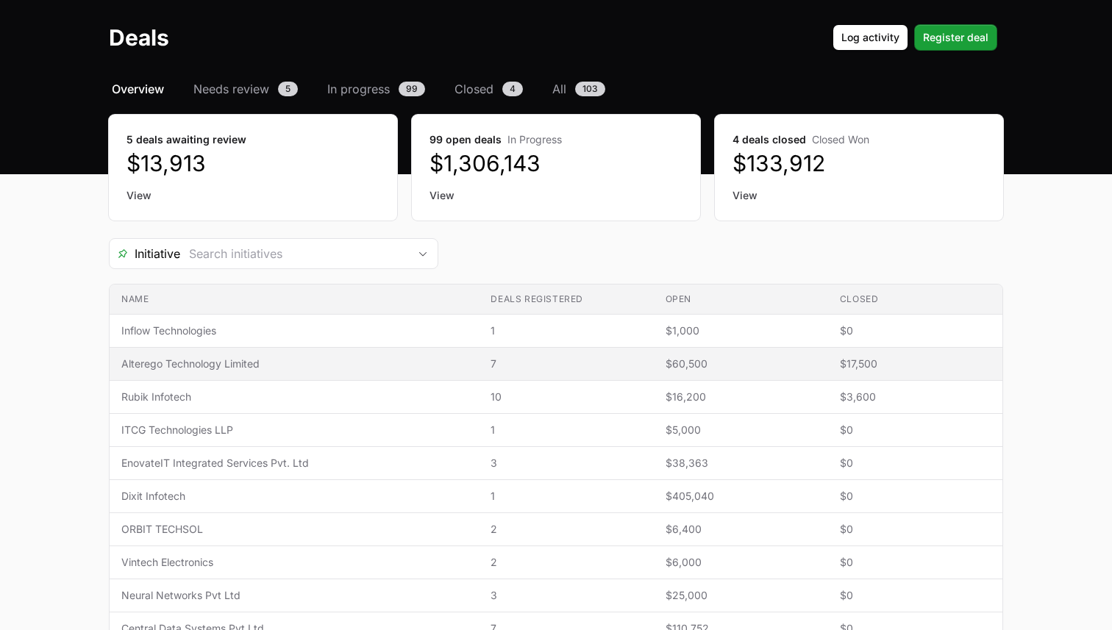
click at [532, 371] on td "Deals registered 7" at bounding box center [566, 364] width 174 height 33
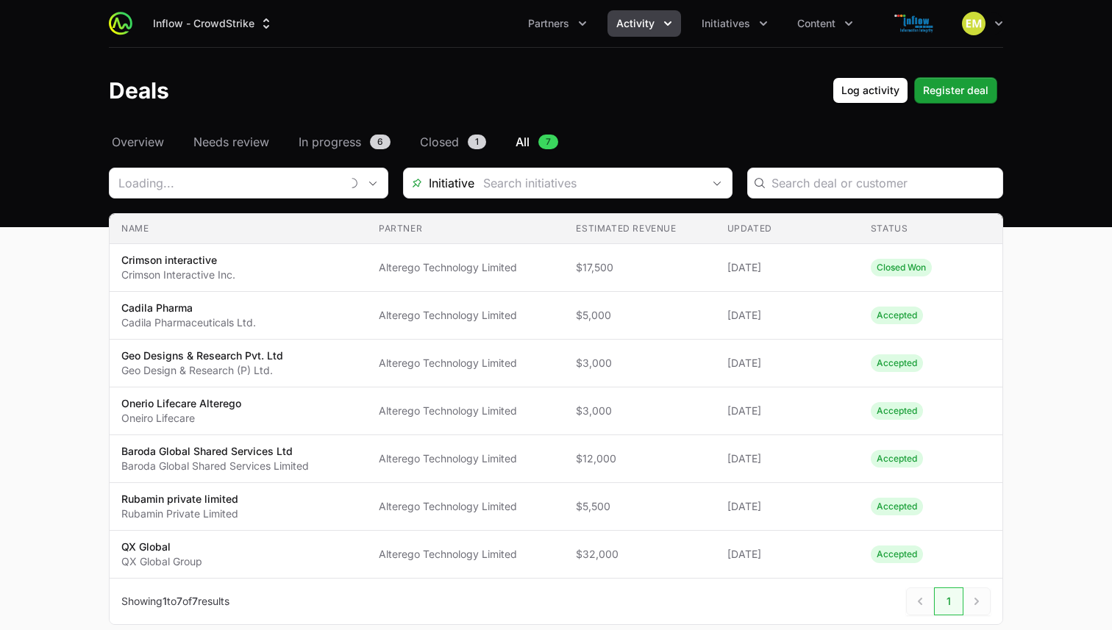
type input "Alterego Technology Limited"
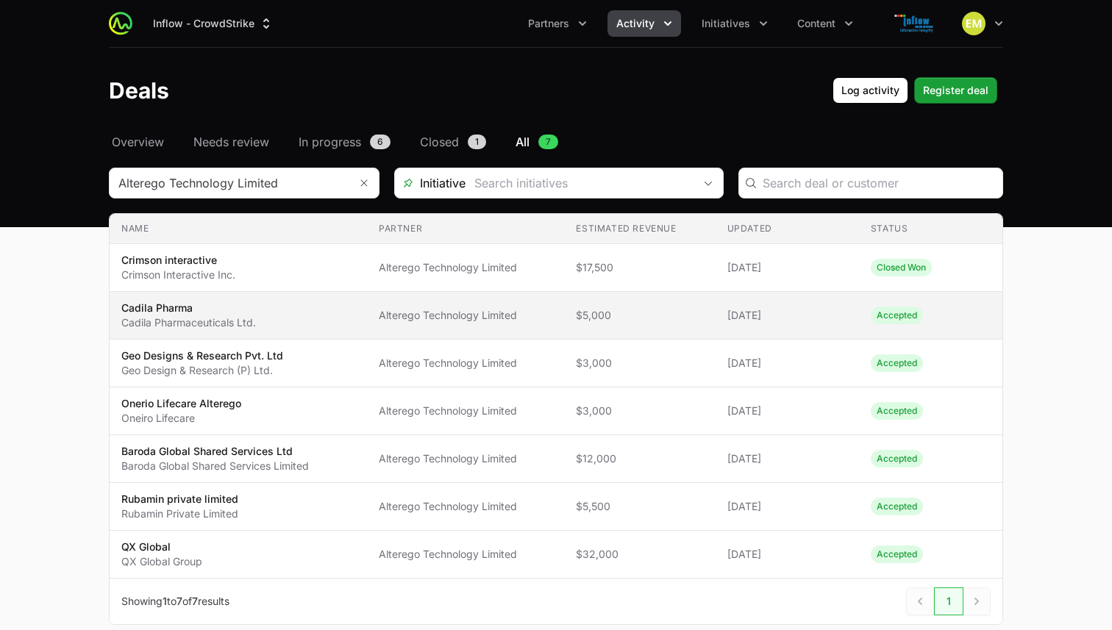
click at [565, 310] on td "Estimated revenue $5,000" at bounding box center [639, 316] width 151 height 48
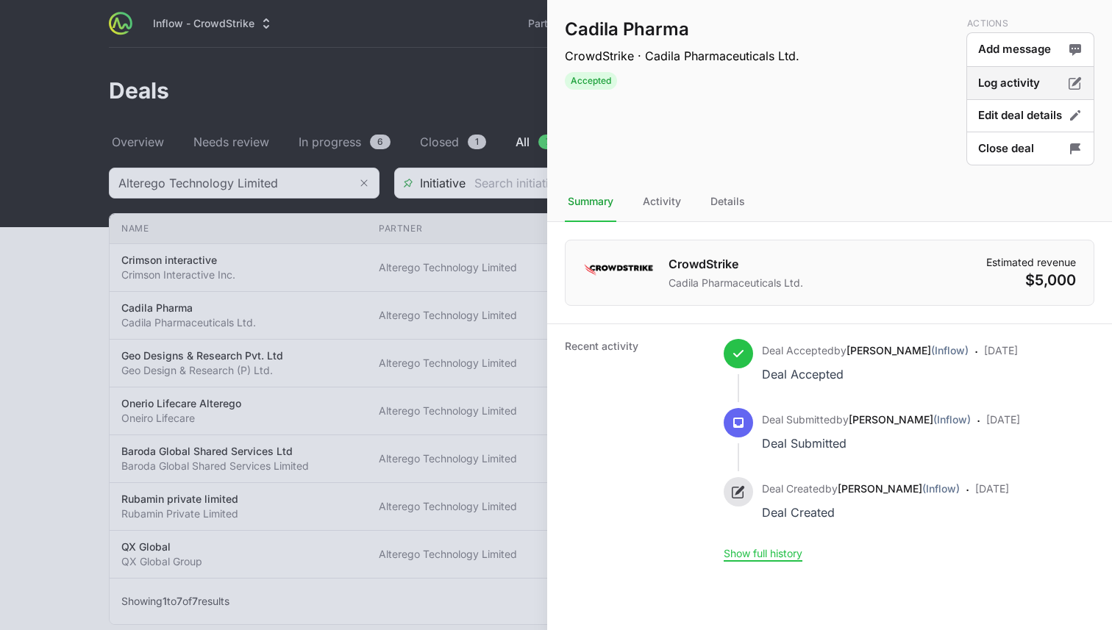
click at [1004, 99] on button "Log activity" at bounding box center [1030, 116] width 128 height 35
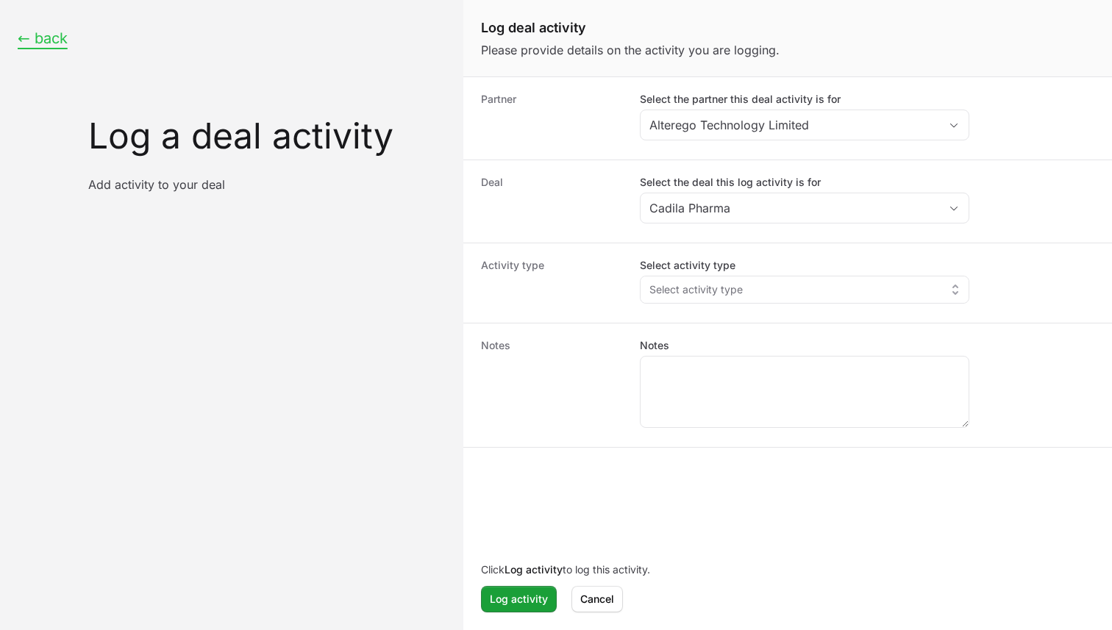
click at [41, 33] on button "← back" at bounding box center [43, 38] width 50 height 18
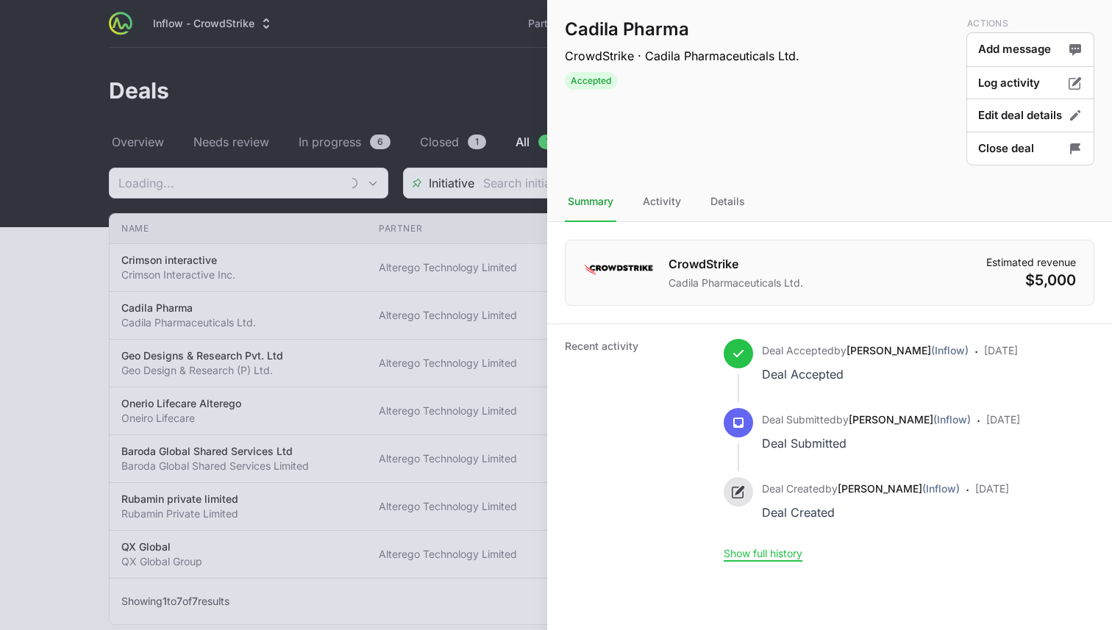
type input "Alterego Technology Limited"
click at [312, 104] on div at bounding box center [556, 315] width 1112 height 630
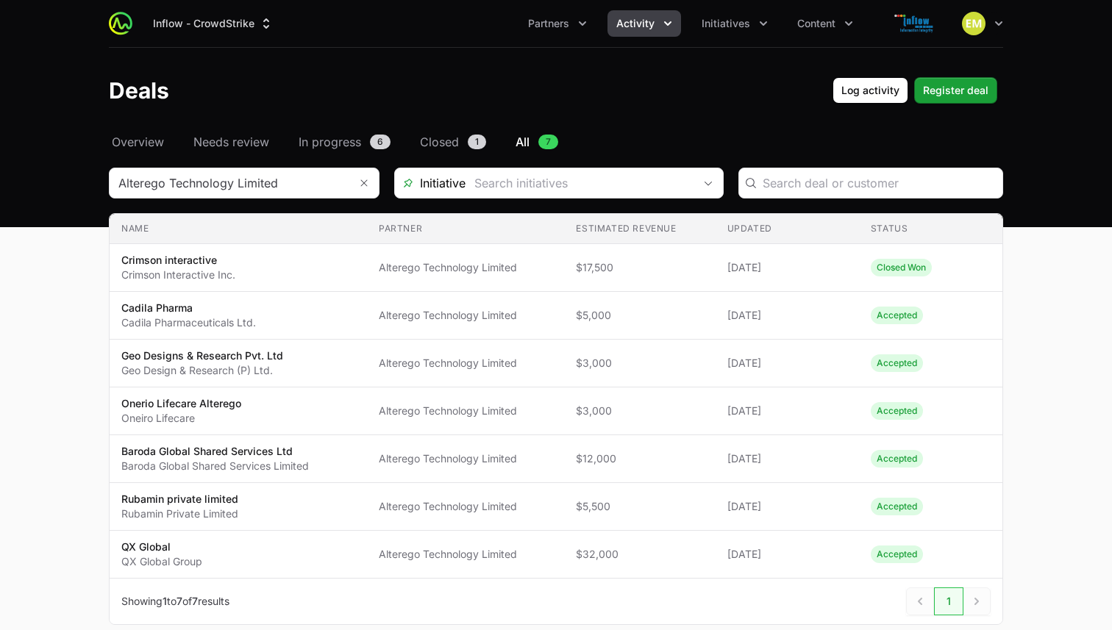
click at [630, 25] on span "Activity" at bounding box center [635, 23] width 38 height 15
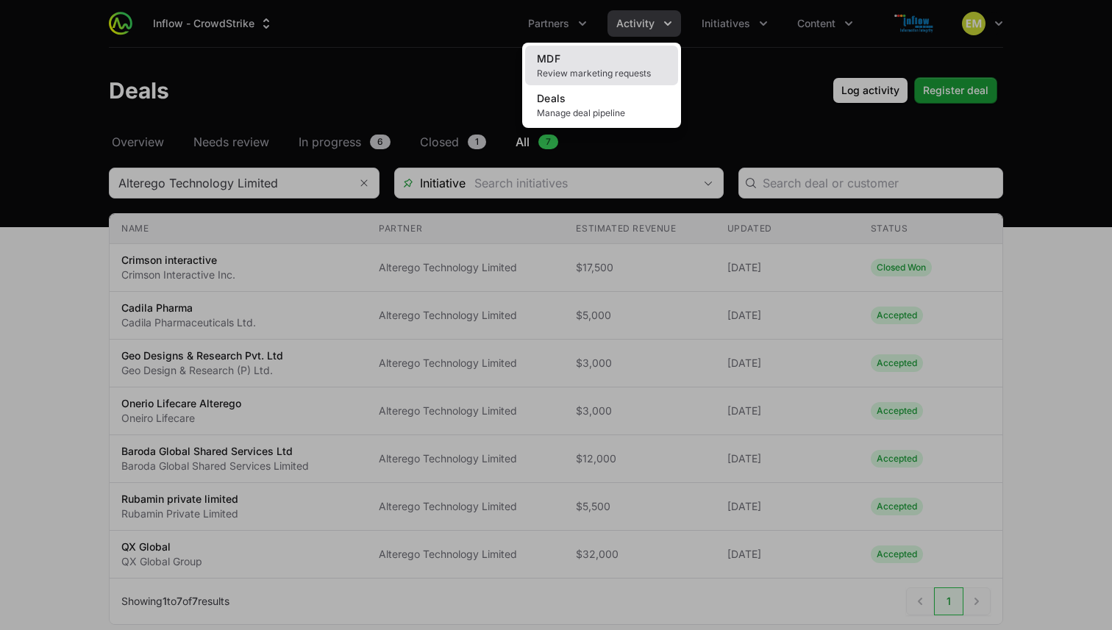
click at [585, 60] on link "MDF Review marketing requests" at bounding box center [601, 66] width 153 height 40
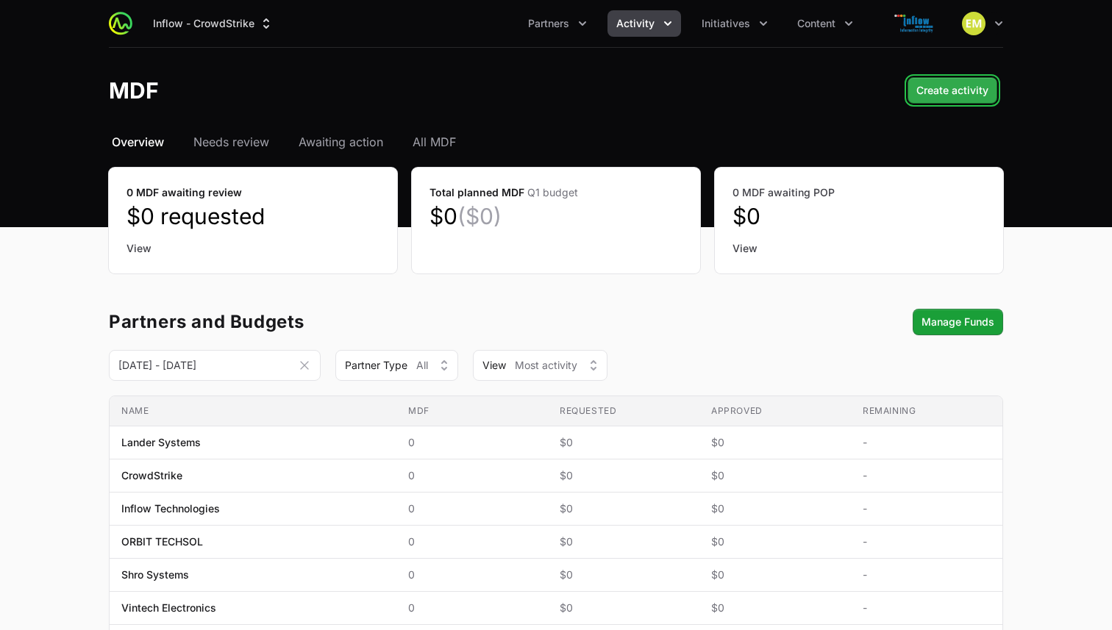
click at [925, 87] on span "Create activity" at bounding box center [952, 91] width 72 height 18
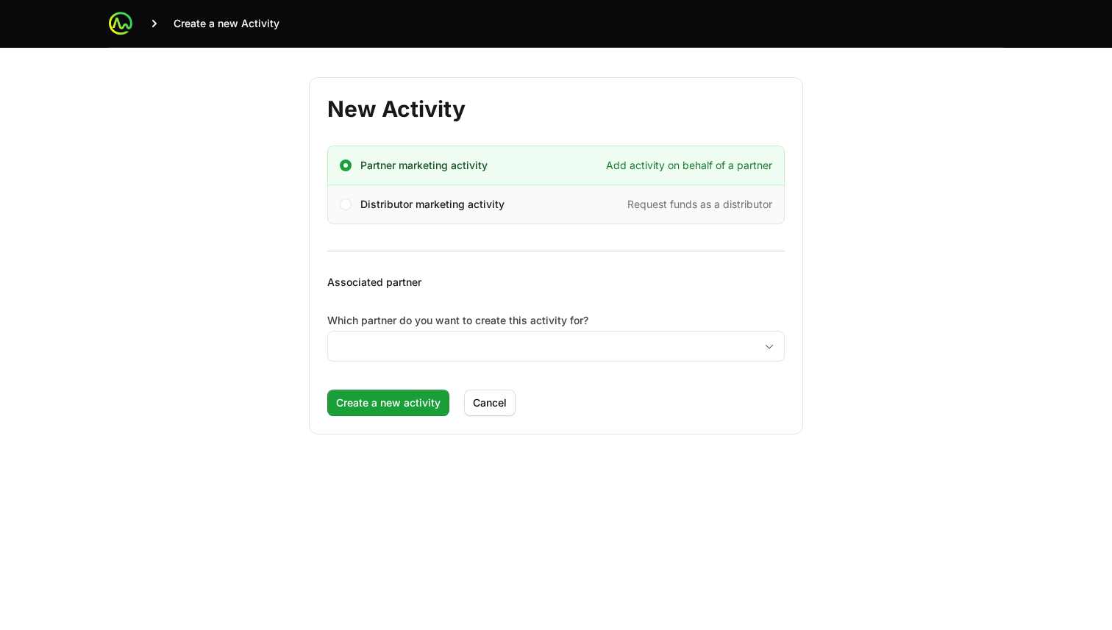
click at [597, 208] on div "Distributor marketing activity Request funds as a distributor" at bounding box center [566, 204] width 412 height 15
